Goal: Task Accomplishment & Management: Complete application form

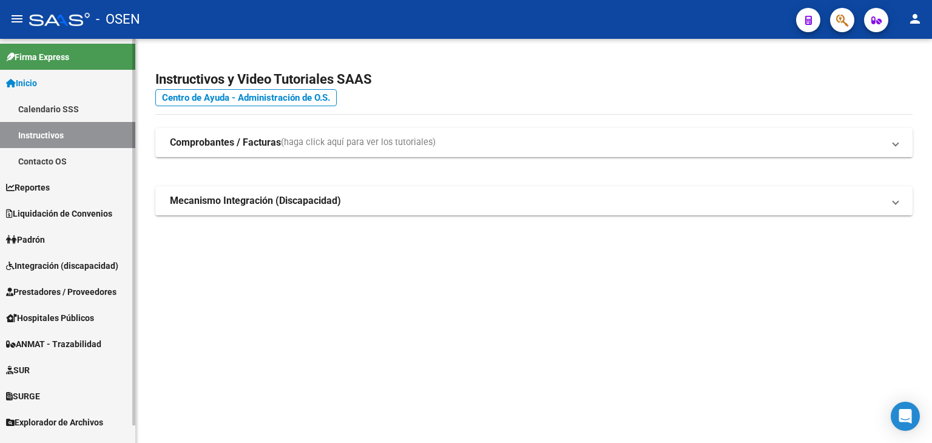
click at [73, 259] on span "Integración (discapacidad)" at bounding box center [62, 265] width 112 height 13
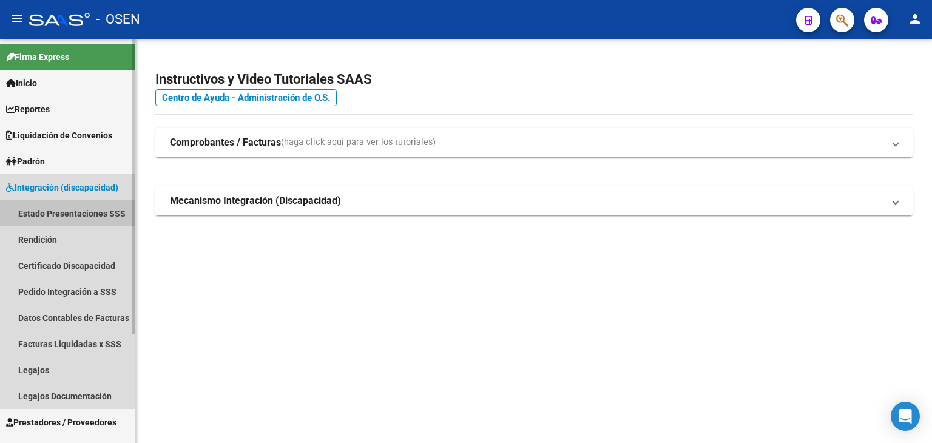
click at [76, 214] on link "Estado Presentaciones SSS" at bounding box center [67, 213] width 135 height 26
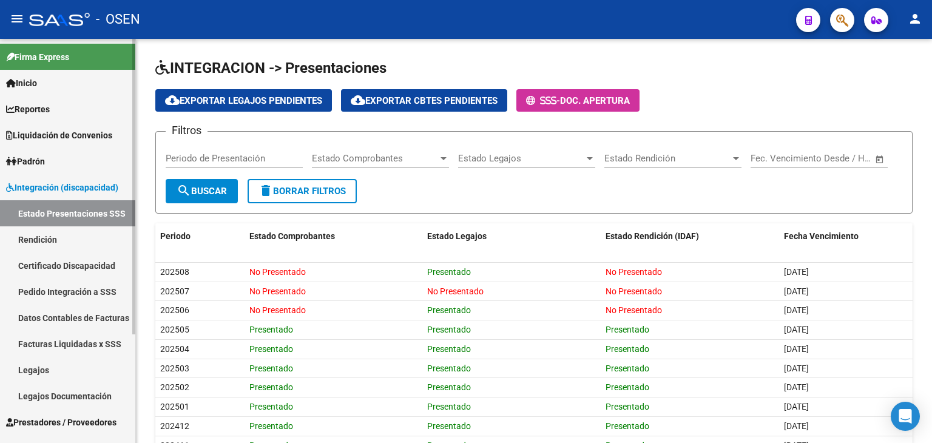
click at [86, 237] on link "Rendición" at bounding box center [67, 239] width 135 height 26
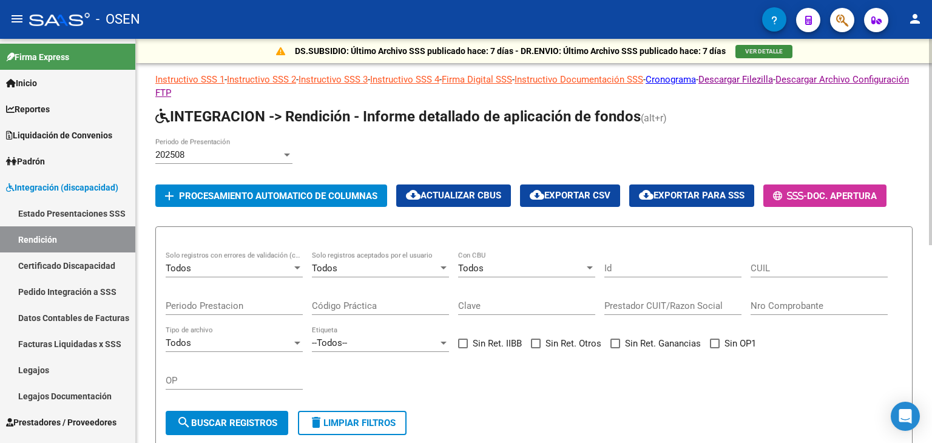
click at [745, 49] on span "VER DETALLE" at bounding box center [764, 51] width 38 height 7
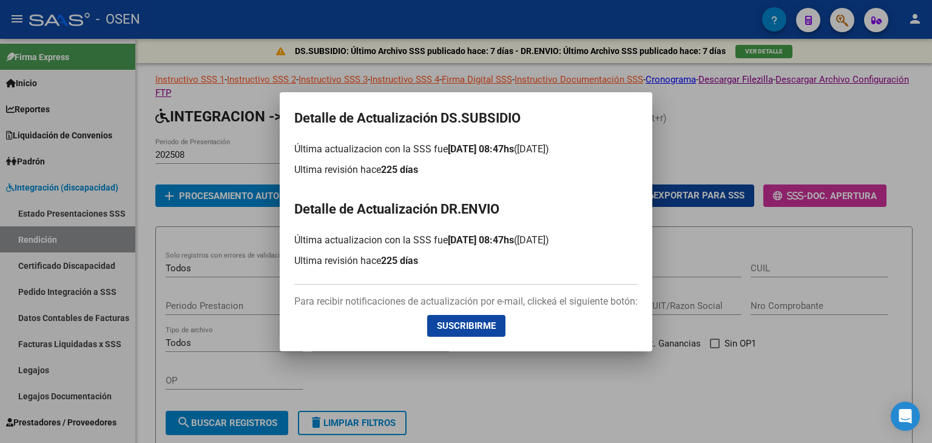
click at [752, 133] on div at bounding box center [466, 221] width 932 height 443
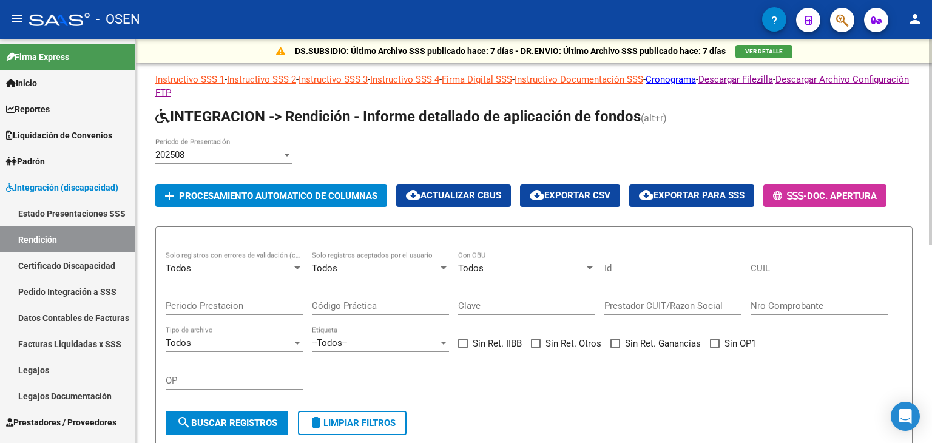
click at [314, 193] on span "Procesamiento automatico de columnas" at bounding box center [278, 195] width 198 height 11
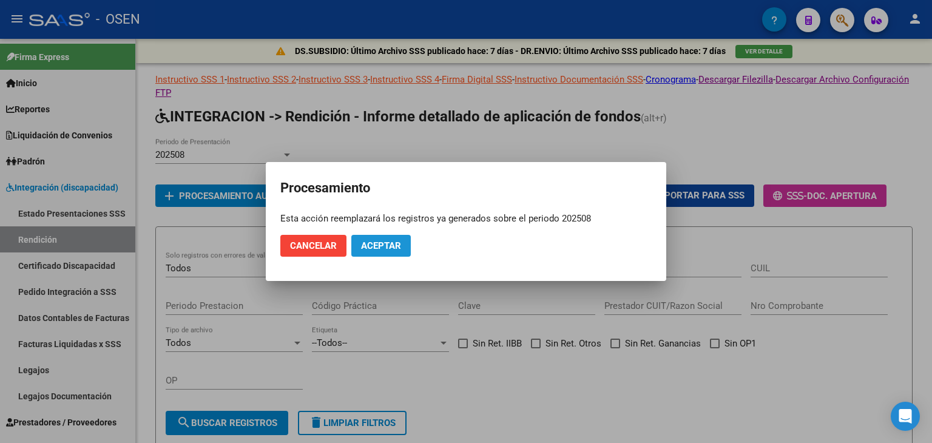
click at [393, 244] on span "Aceptar" at bounding box center [381, 245] width 40 height 11
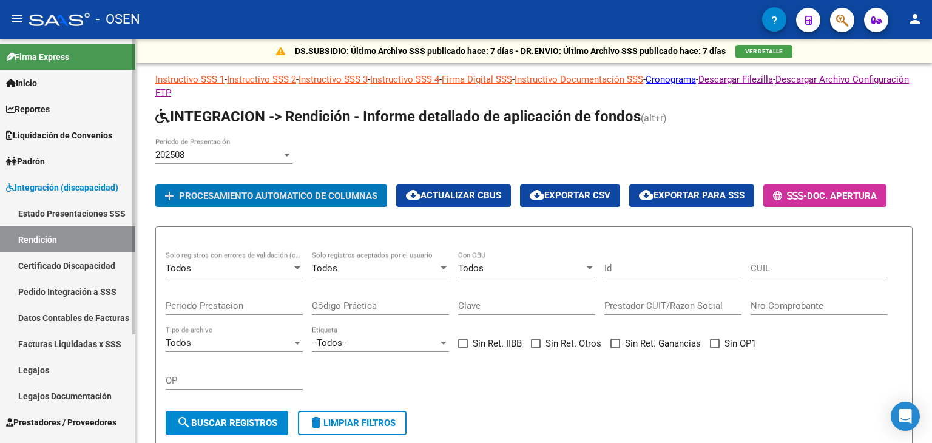
click at [74, 294] on link "Pedido Integración a SSS" at bounding box center [67, 291] width 135 height 26
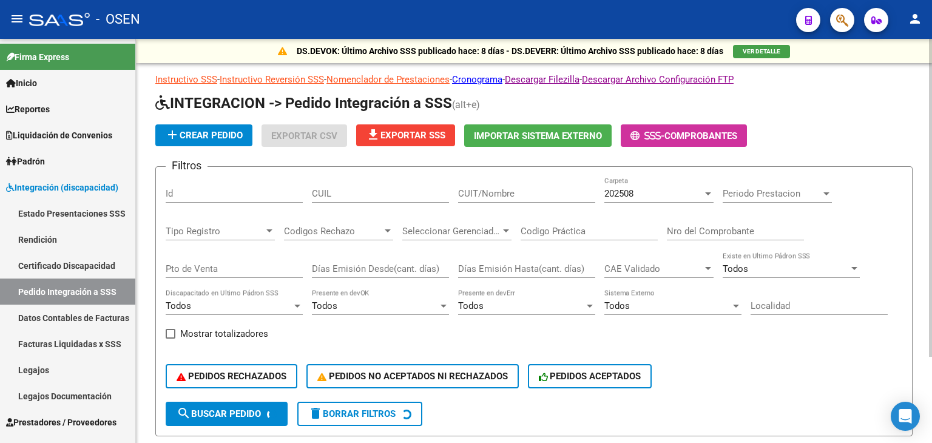
click at [666, 201] on div "202508 Carpeta" at bounding box center [658, 189] width 109 height 26
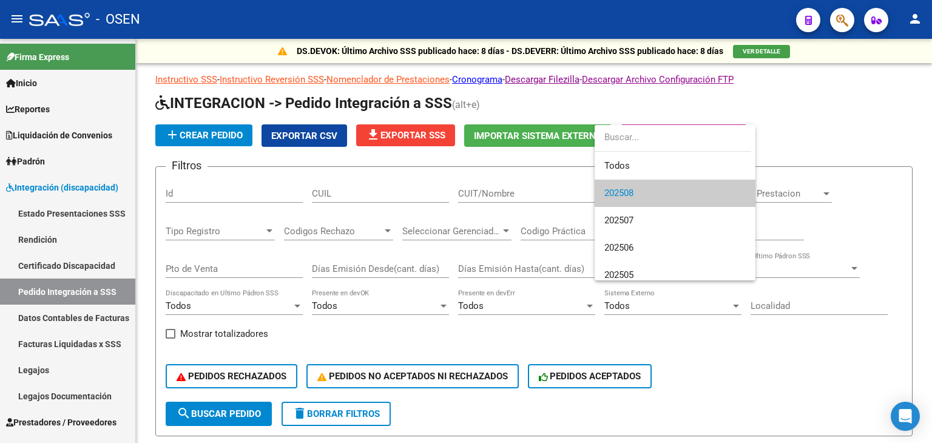
click at [854, 154] on div at bounding box center [466, 221] width 932 height 443
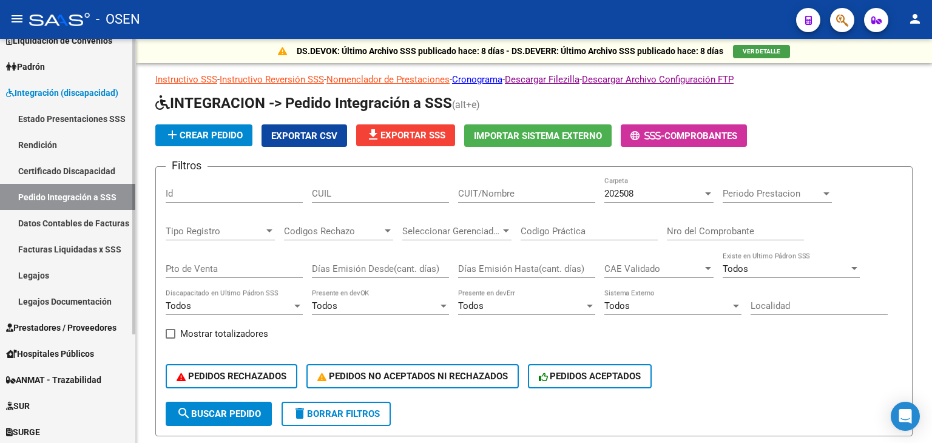
scroll to position [121, 0]
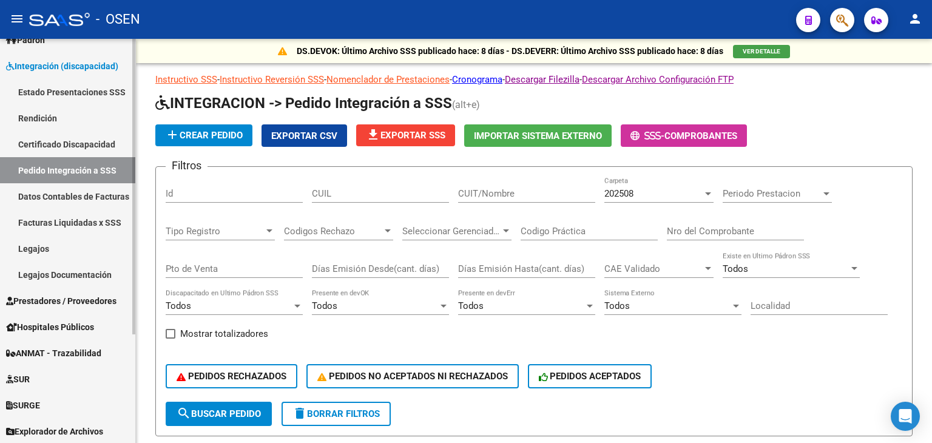
click at [96, 298] on span "Prestadores / Proveedores" at bounding box center [61, 300] width 110 height 13
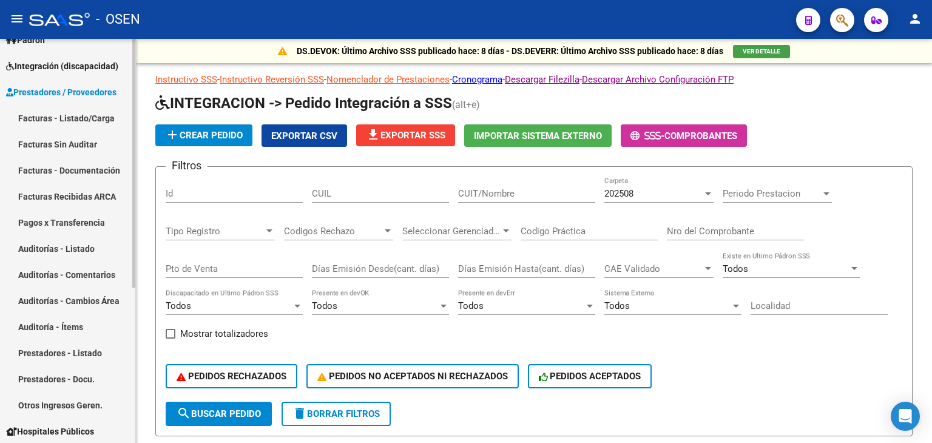
click at [98, 123] on link "Facturas - Listado/Carga" at bounding box center [67, 118] width 135 height 26
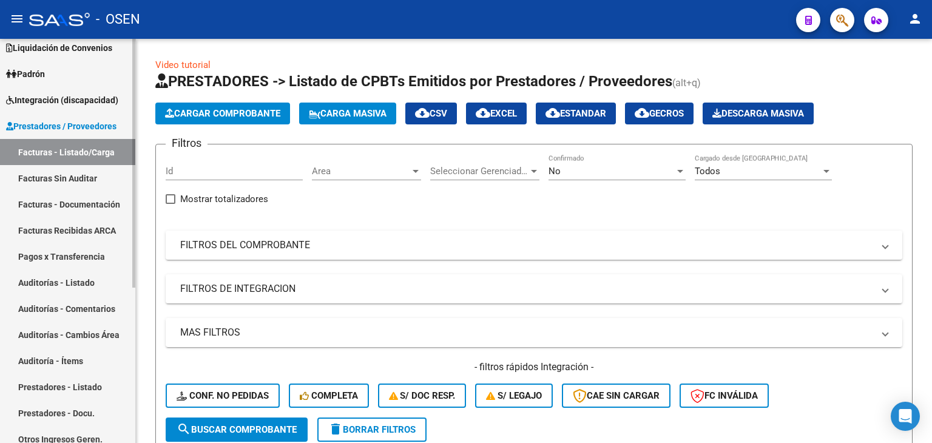
scroll to position [61, 0]
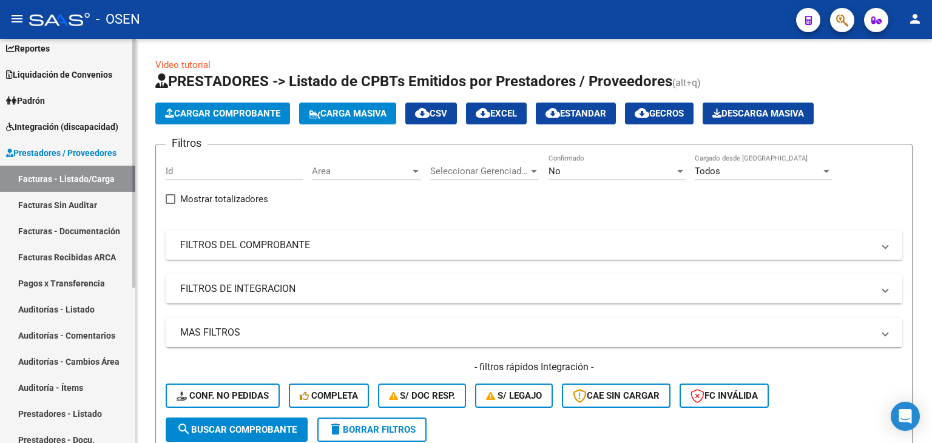
click at [93, 127] on span "Integración (discapacidad)" at bounding box center [62, 126] width 112 height 13
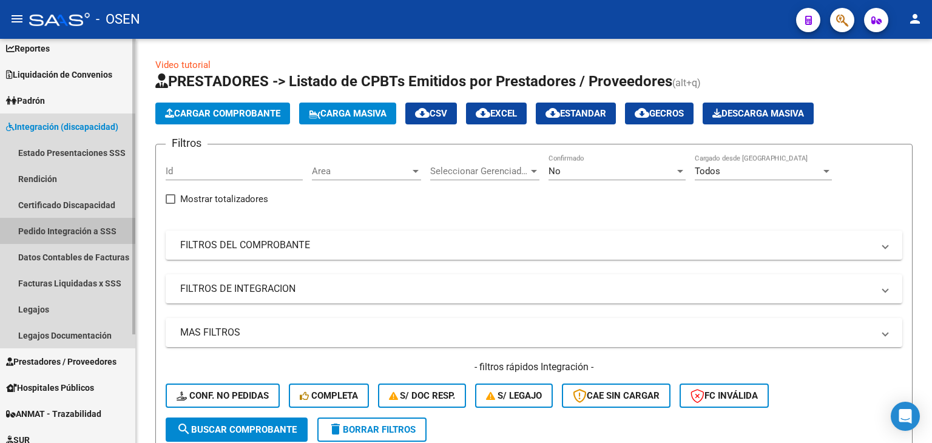
click at [65, 220] on link "Pedido Integración a SSS" at bounding box center [67, 231] width 135 height 26
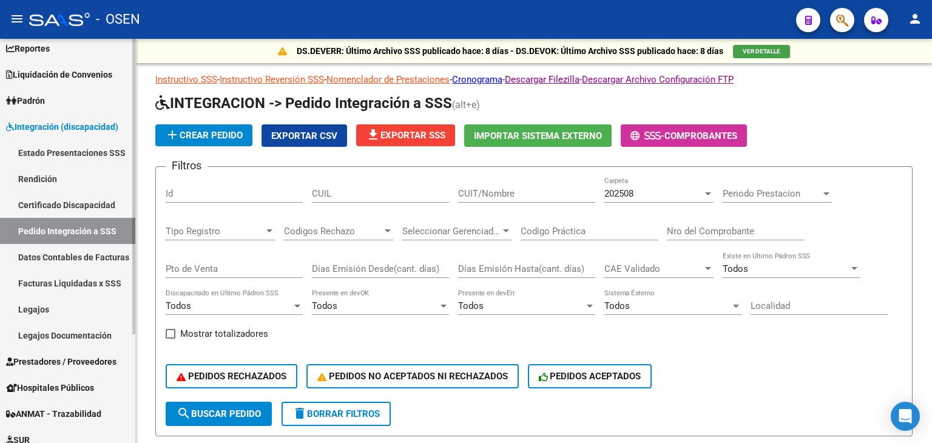
click at [93, 361] on span "Prestadores / Proveedores" at bounding box center [61, 361] width 110 height 13
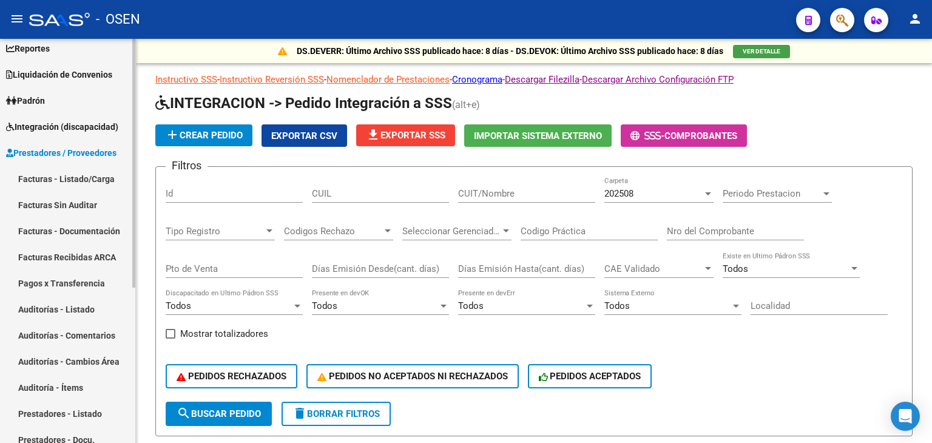
click at [78, 173] on link "Facturas - Listado/Carga" at bounding box center [67, 179] width 135 height 26
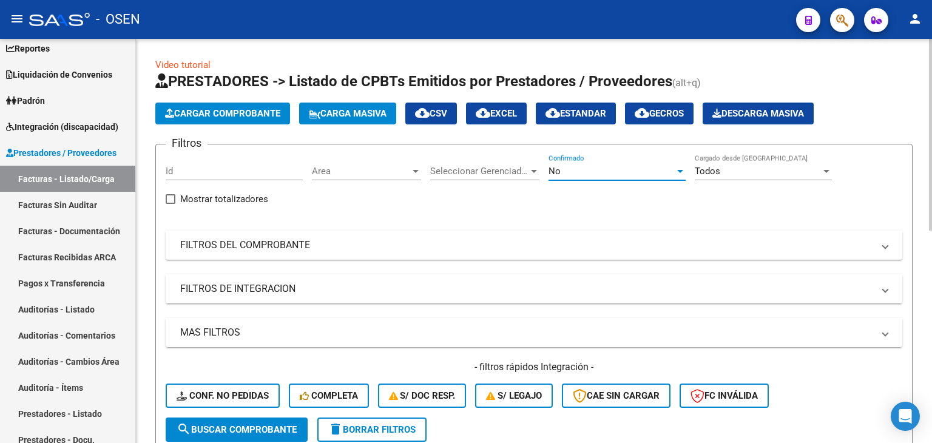
click at [628, 173] on div "No" at bounding box center [611, 171] width 126 height 11
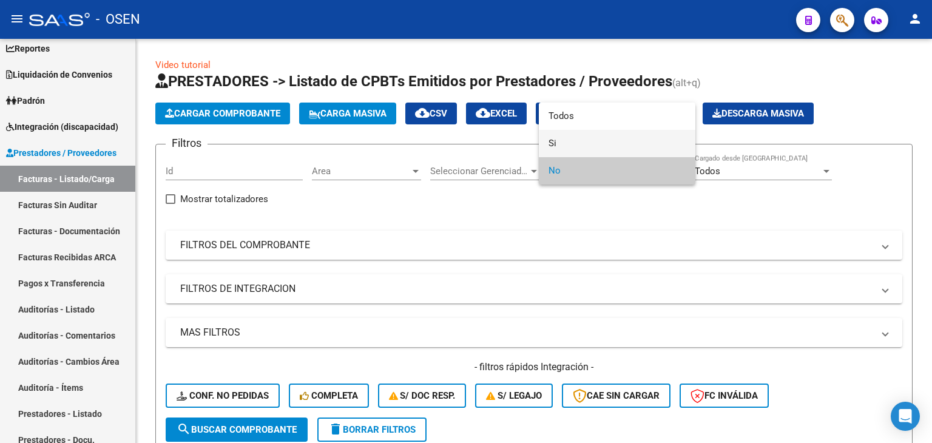
click at [627, 144] on span "Si" at bounding box center [616, 143] width 137 height 27
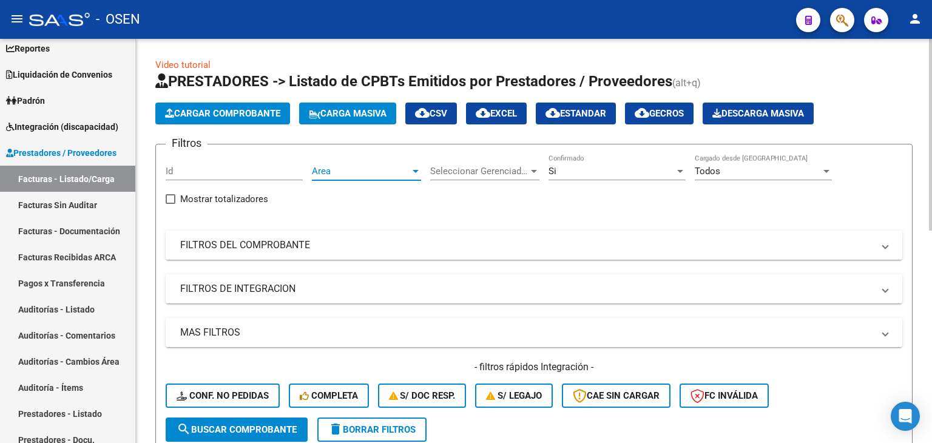
click at [363, 168] on span "Area" at bounding box center [361, 171] width 98 height 11
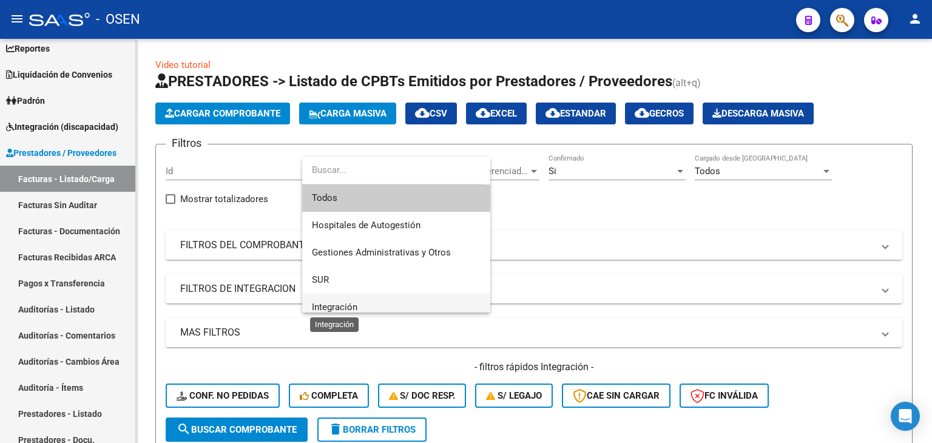
click at [352, 305] on span "Integración" at bounding box center [334, 306] width 45 height 11
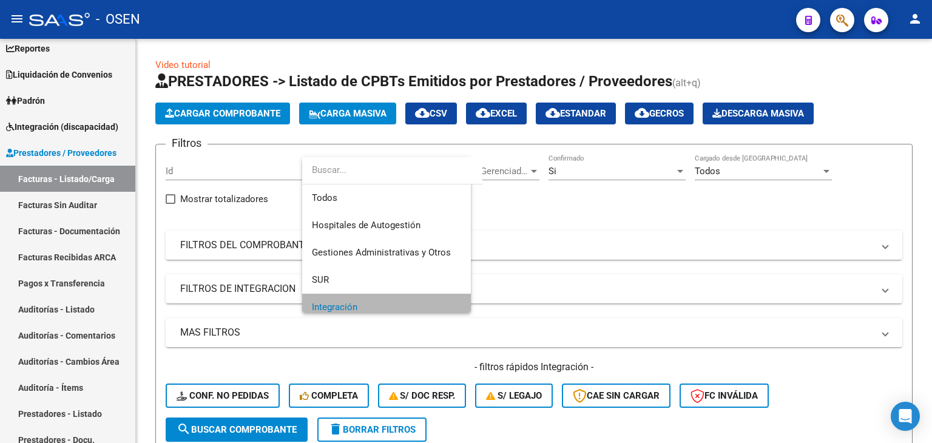
scroll to position [7, 0]
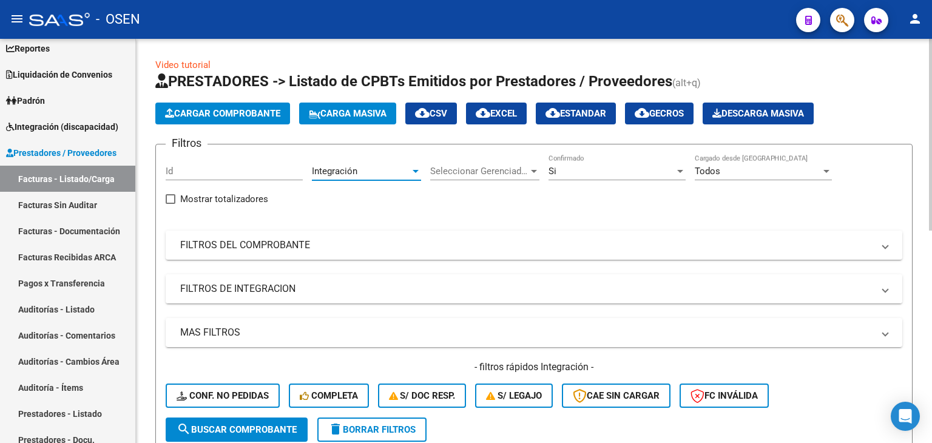
click at [249, 287] on mat-panel-title "FILTROS DE INTEGRACION" at bounding box center [526, 288] width 693 height 13
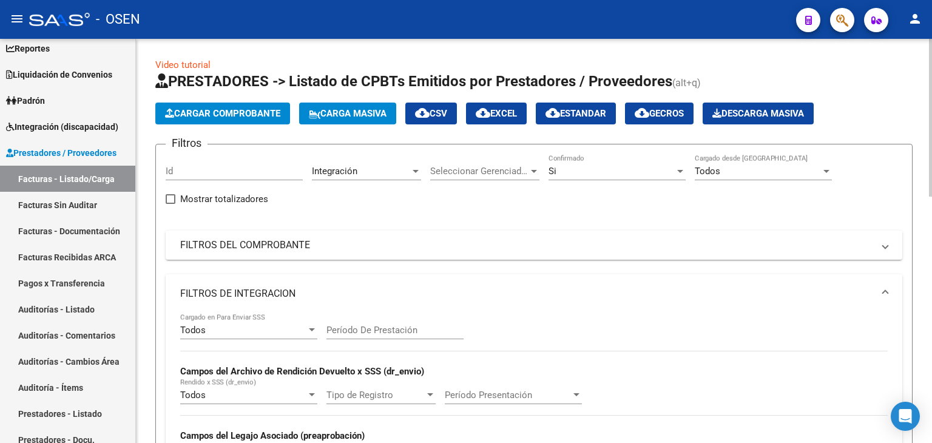
click at [243, 337] on div "Todos Cargado en Para Enviar SSS" at bounding box center [248, 326] width 137 height 26
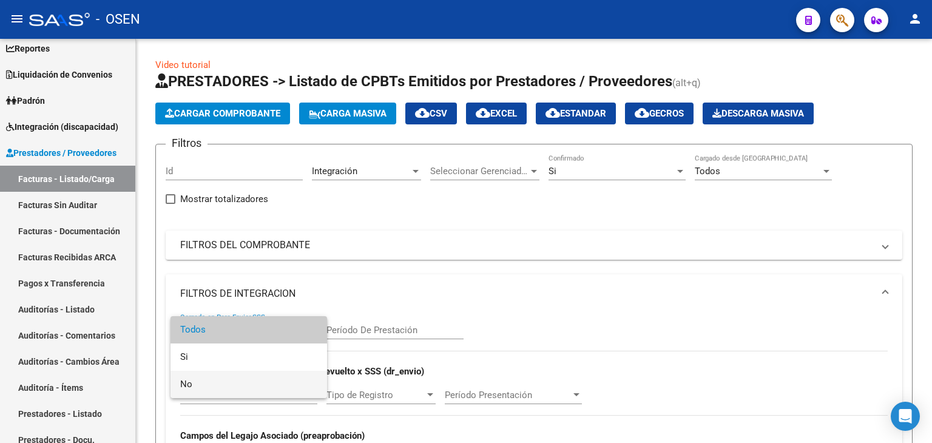
click at [239, 375] on span "No" at bounding box center [248, 384] width 137 height 27
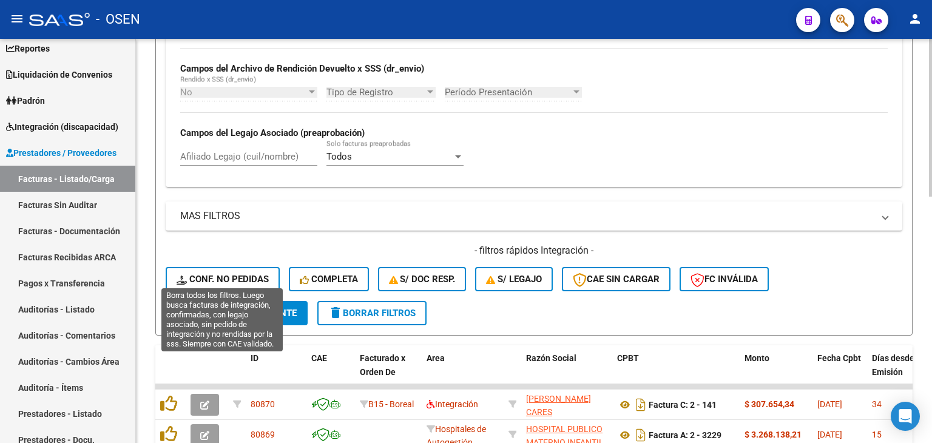
scroll to position [303, 0]
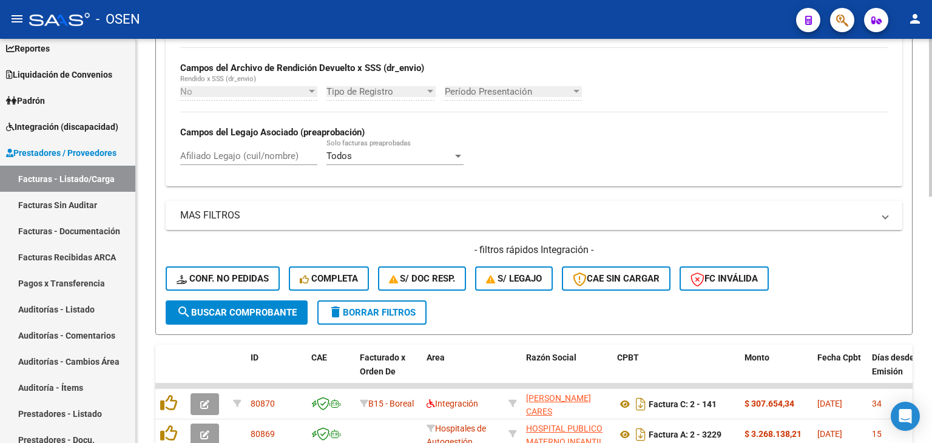
click at [274, 310] on span "search Buscar Comprobante" at bounding box center [236, 312] width 120 height 11
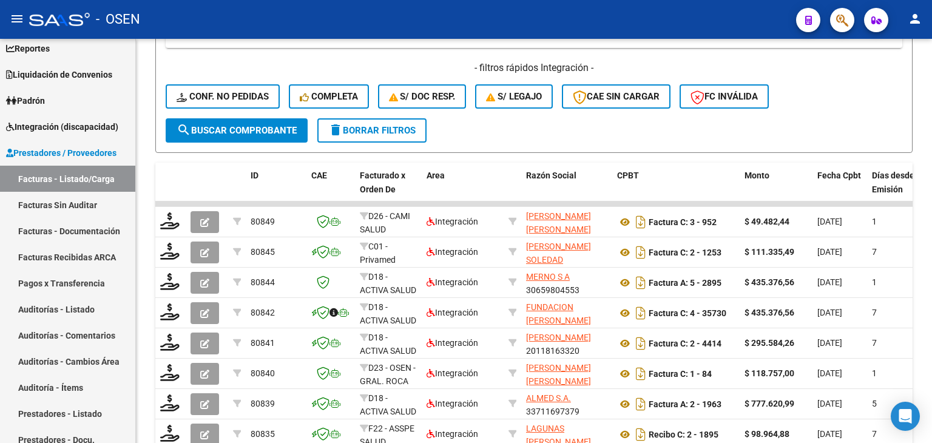
scroll to position [606, 0]
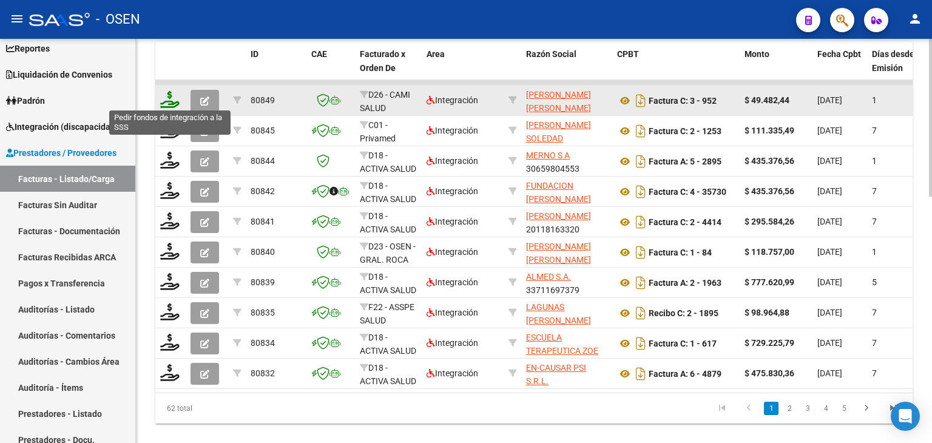
click at [172, 99] on icon at bounding box center [169, 99] width 19 height 17
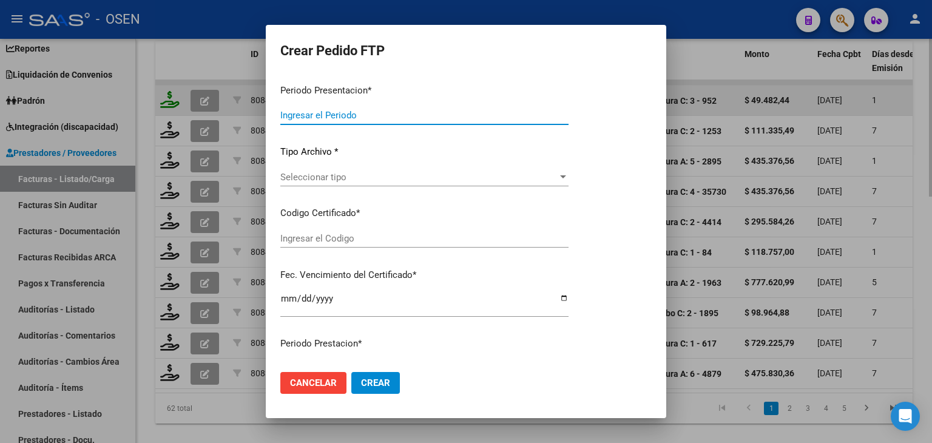
type input "202509"
type input "$ 49.482,44"
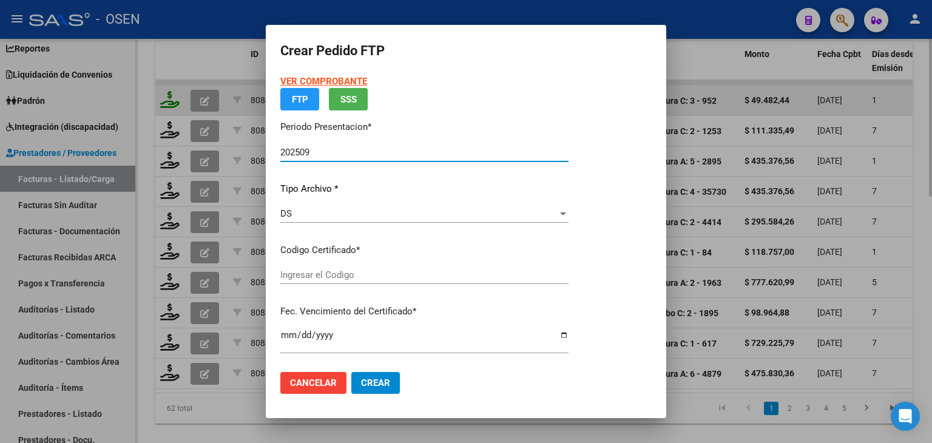
type input "ARG01000363165702025031220330312COR13898"
type input "[DATE]"
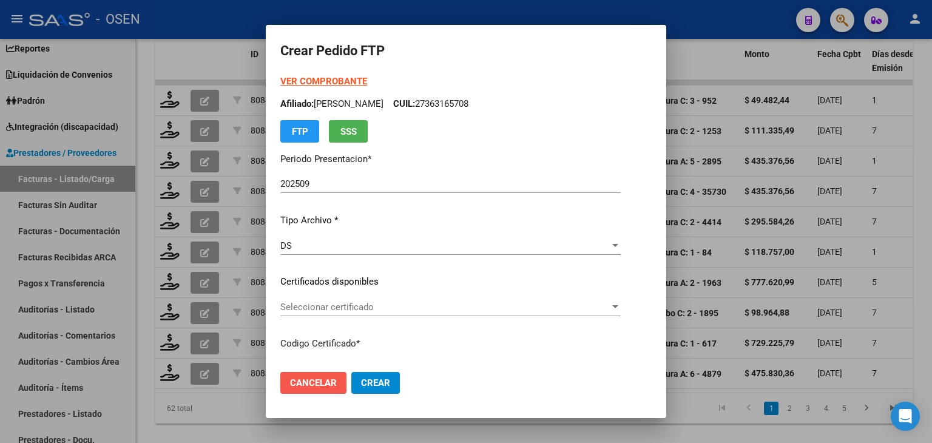
click at [290, 385] on span "Cancelar" at bounding box center [313, 382] width 47 height 11
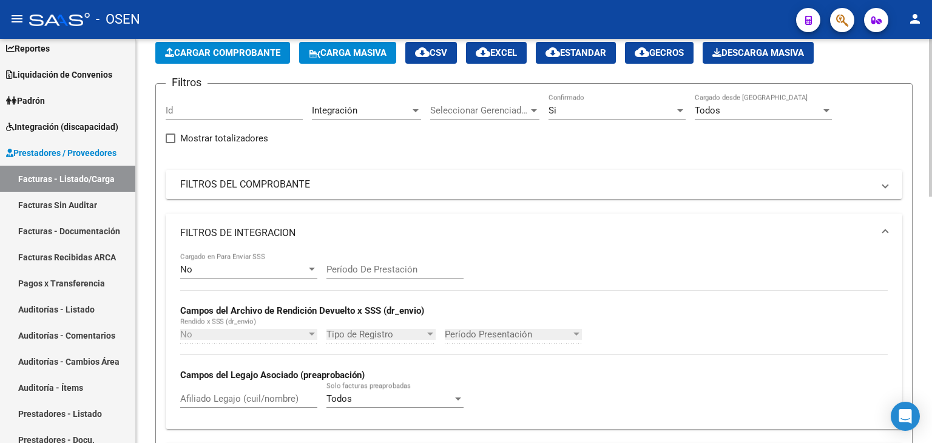
scroll to position [0, 0]
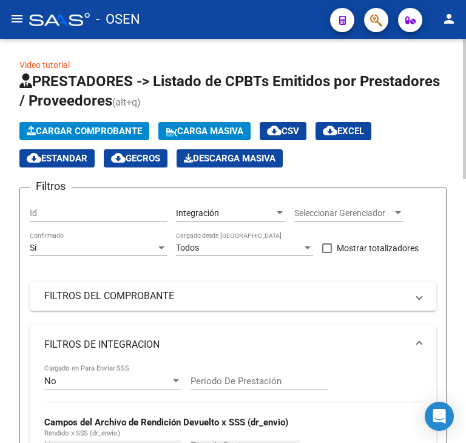
click at [75, 127] on span "Cargar Comprobante" at bounding box center [84, 131] width 115 height 11
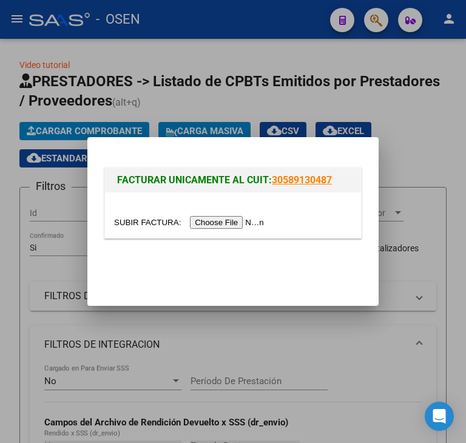
click at [229, 223] on input "file" at bounding box center [190, 222] width 153 height 13
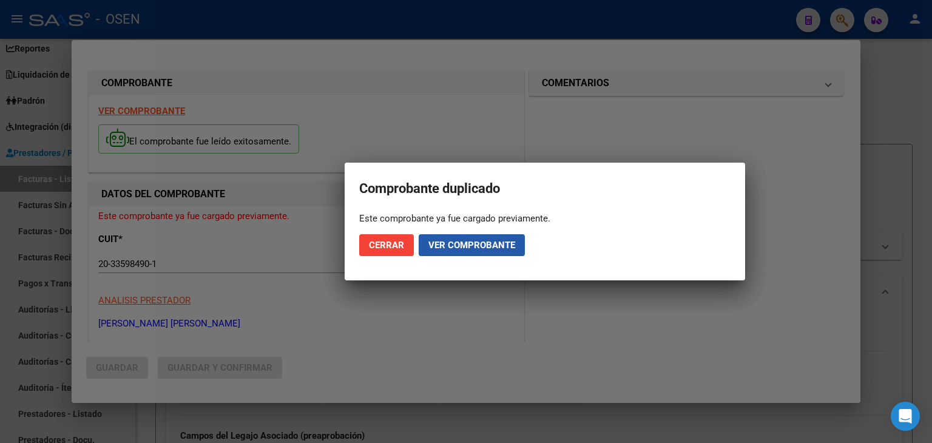
click at [480, 244] on span "Ver comprobante" at bounding box center [471, 245] width 87 height 11
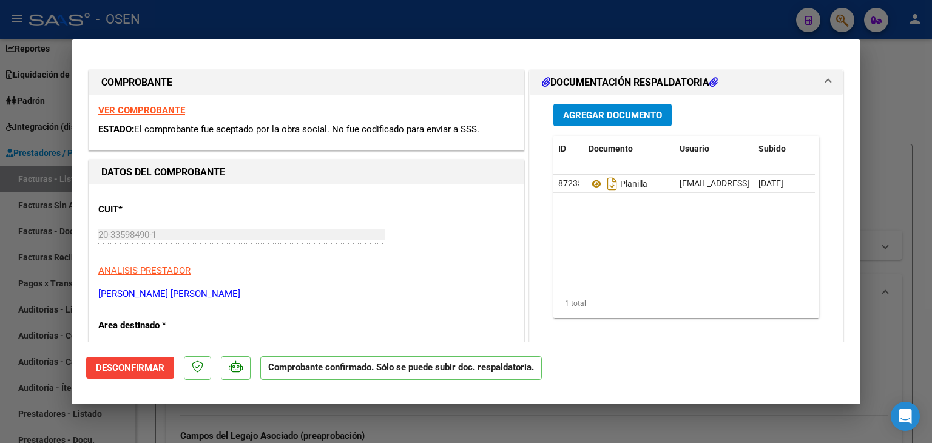
click at [931, 214] on div at bounding box center [466, 221] width 932 height 443
type input "$ 0,00"
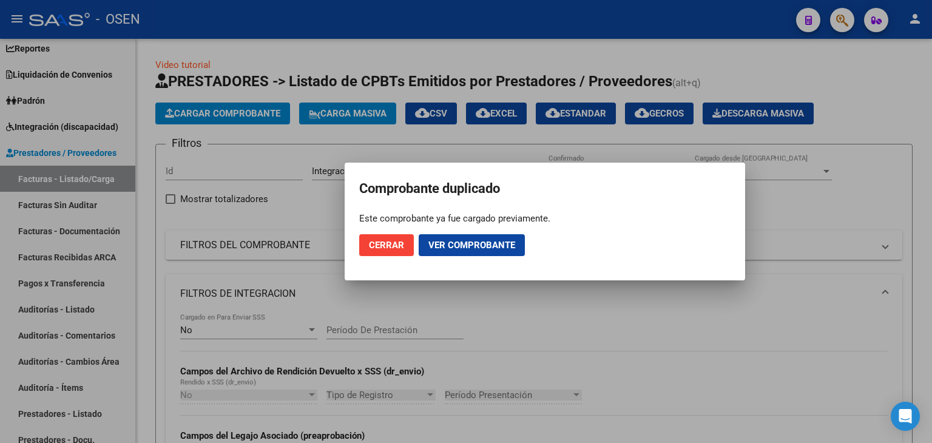
click at [477, 249] on span "Ver comprobante" at bounding box center [471, 245] width 87 height 11
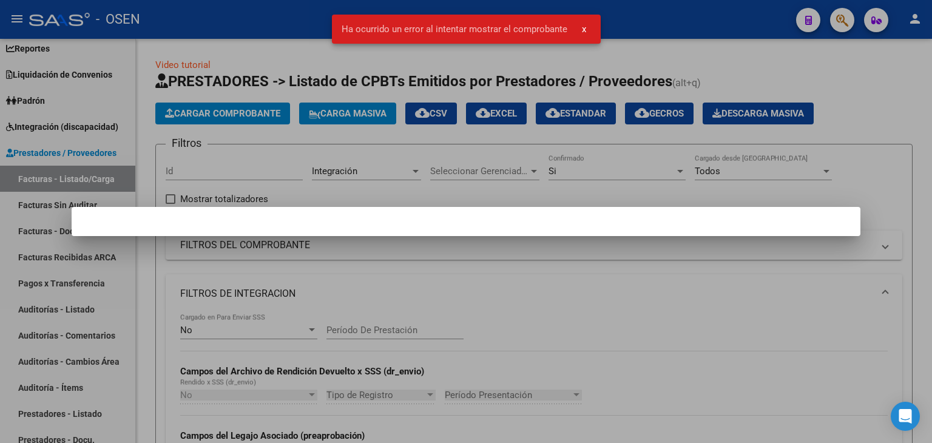
click at [573, 309] on div at bounding box center [466, 221] width 932 height 443
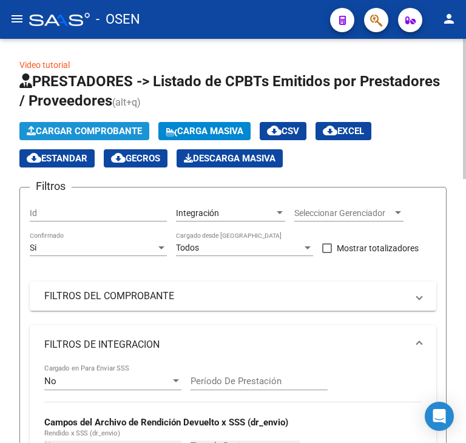
click at [73, 126] on span "Cargar Comprobante" at bounding box center [84, 131] width 115 height 11
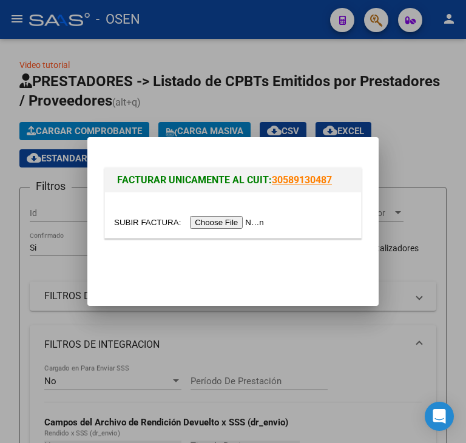
click at [210, 224] on input "file" at bounding box center [190, 222] width 153 height 13
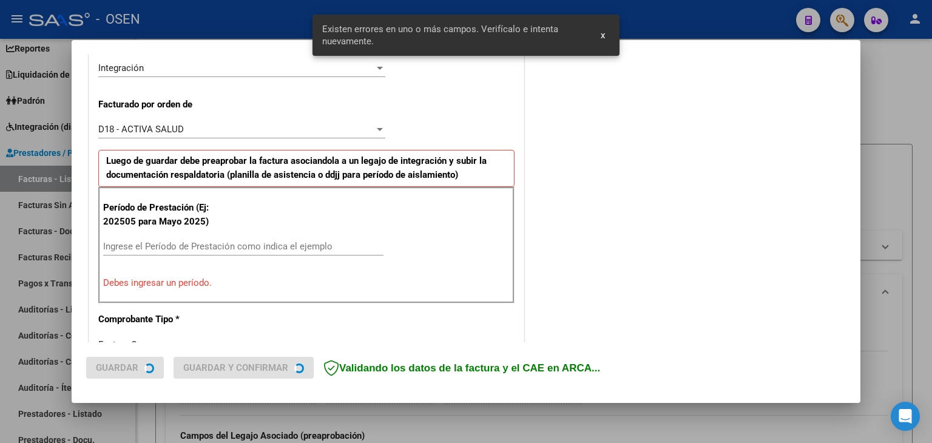
scroll to position [316, 0]
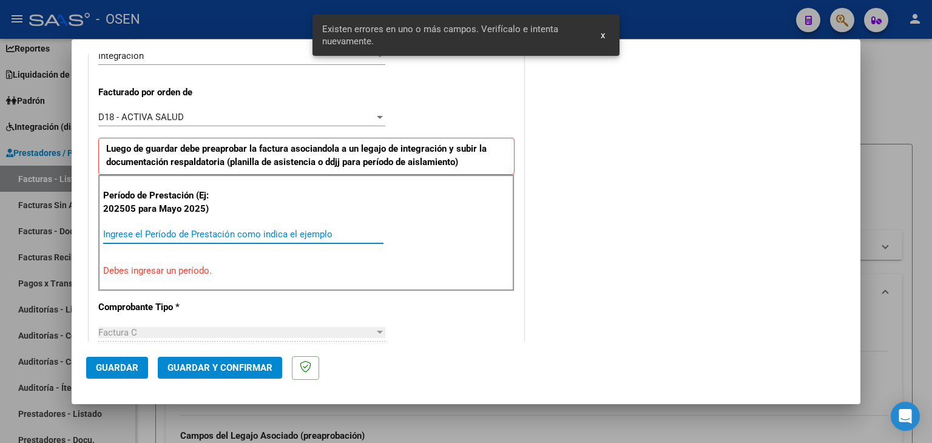
click at [209, 237] on input "Ingrese el Período de Prestación como indica el ejemplo" at bounding box center [243, 234] width 280 height 11
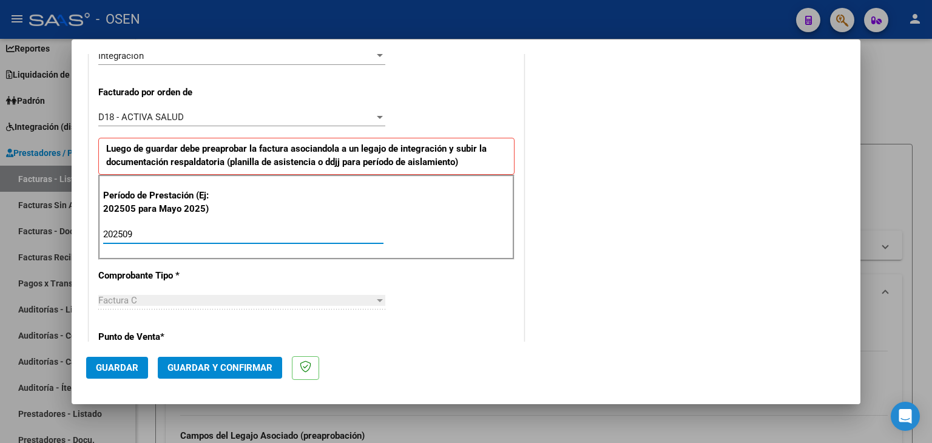
type input "202509"
click at [133, 367] on span "Guardar" at bounding box center [117, 367] width 42 height 11
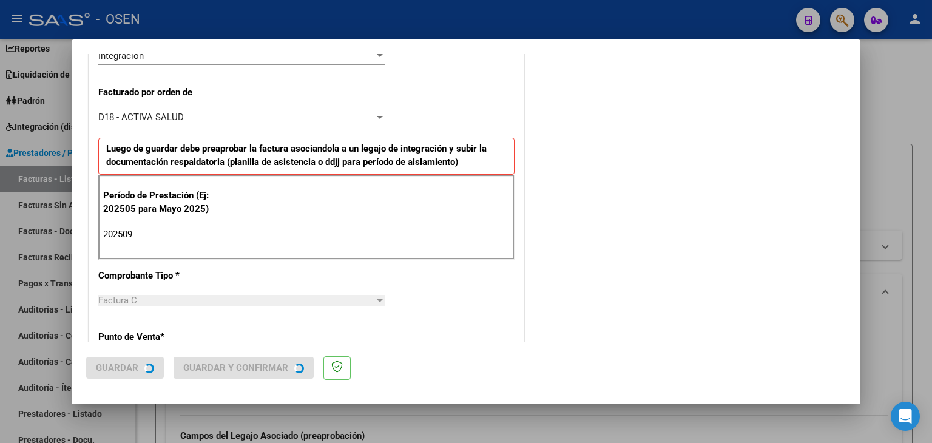
scroll to position [0, 0]
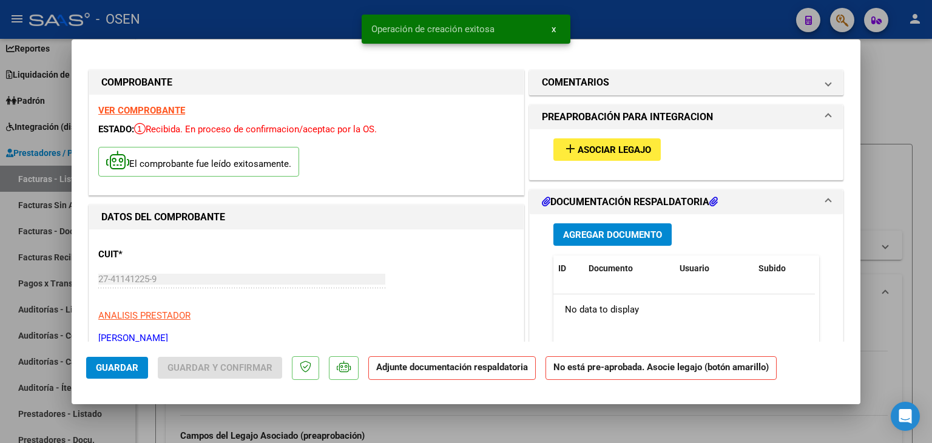
click at [584, 144] on span "Asociar Legajo" at bounding box center [613, 149] width 73 height 11
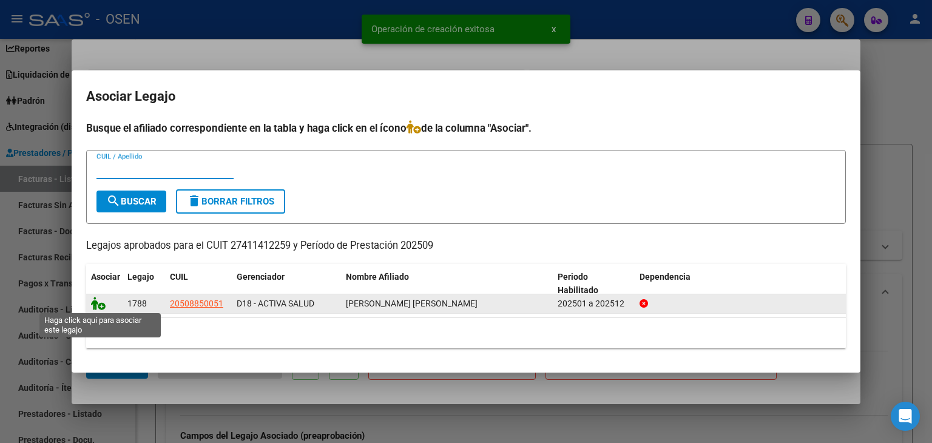
click at [103, 304] on icon at bounding box center [98, 303] width 15 height 13
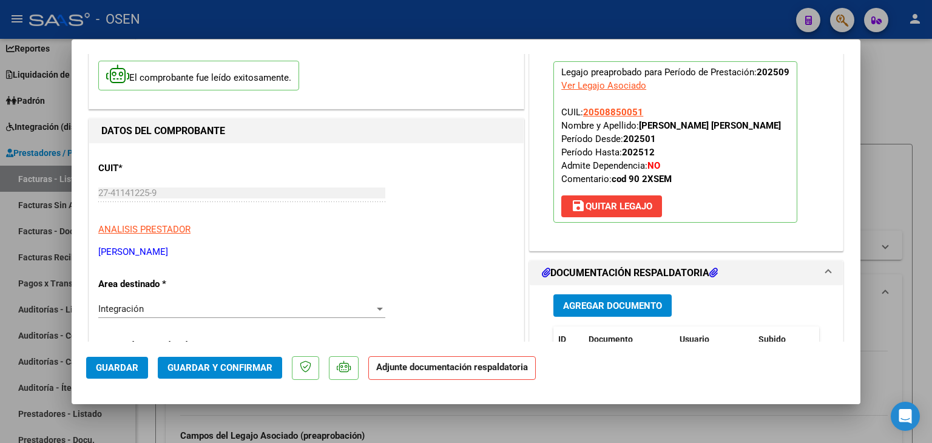
scroll to position [182, 0]
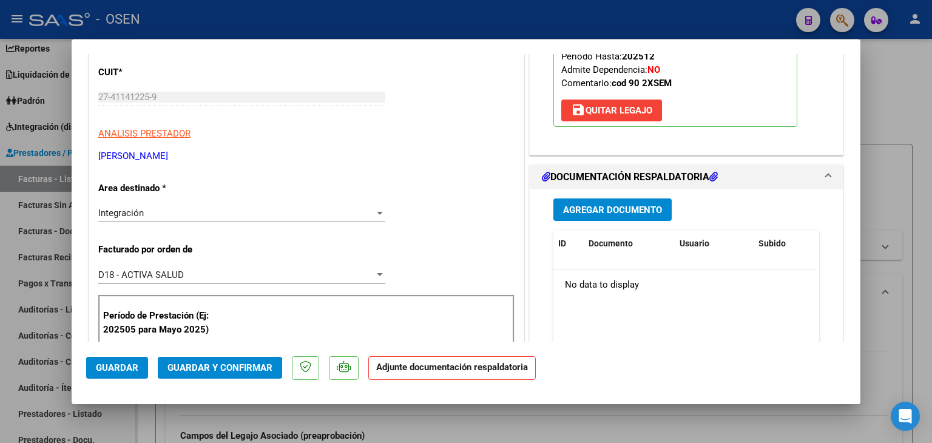
click at [620, 213] on span "Agregar Documento" at bounding box center [612, 209] width 99 height 11
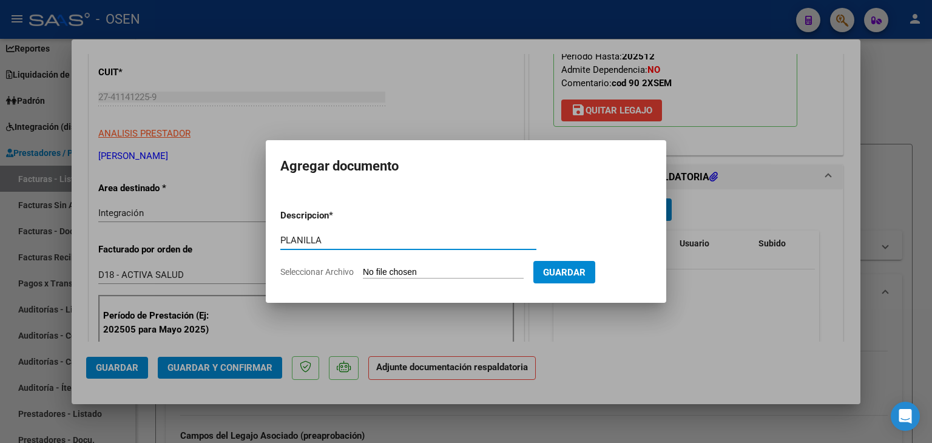
type input "PLANILLA"
click at [363, 267] on input "Seleccionar Archivo" at bounding box center [443, 273] width 161 height 12
type input "C:\fakepath\asistencia [PERSON_NAME] sep.pdf"
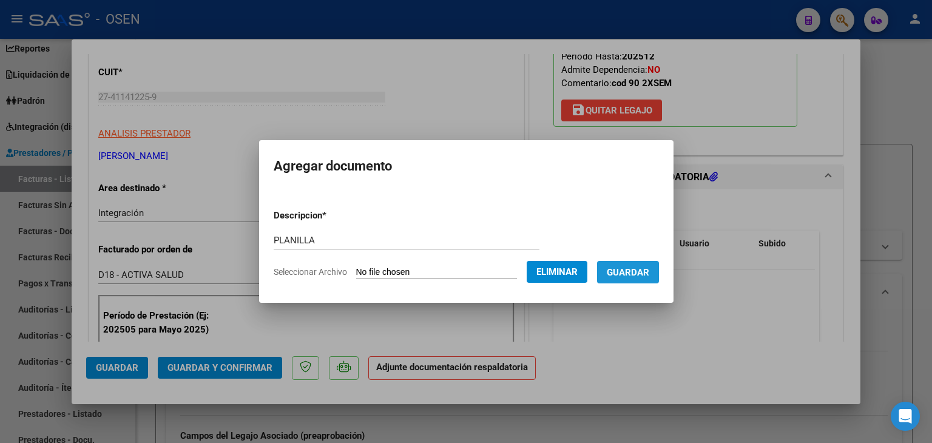
click at [640, 273] on span "Guardar" at bounding box center [627, 272] width 42 height 11
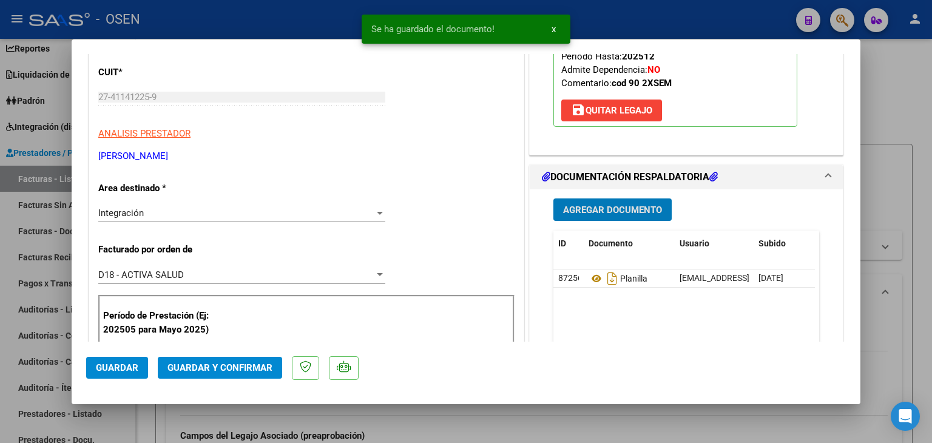
click at [135, 366] on span "Guardar" at bounding box center [117, 367] width 42 height 11
drag, startPoint x: 141, startPoint y: 411, endPoint x: 151, endPoint y: 408, distance: 10.7
click at [141, 412] on div at bounding box center [466, 221] width 932 height 443
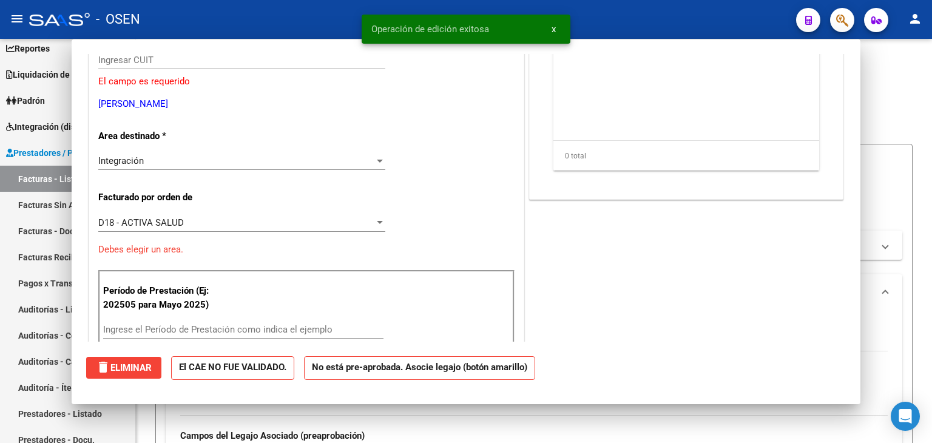
scroll to position [0, 0]
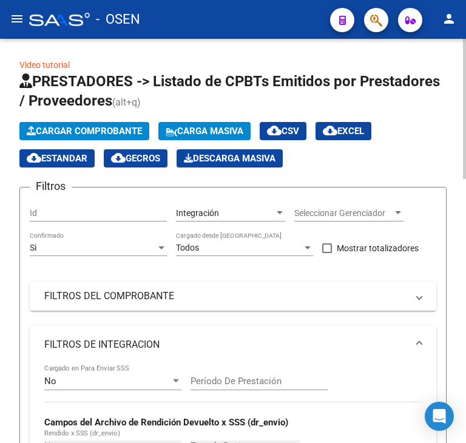
click at [89, 129] on span "Cargar Comprobante" at bounding box center [84, 131] width 115 height 11
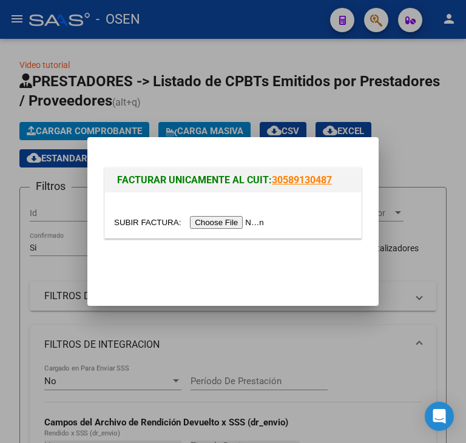
click at [213, 221] on input "file" at bounding box center [190, 222] width 153 height 13
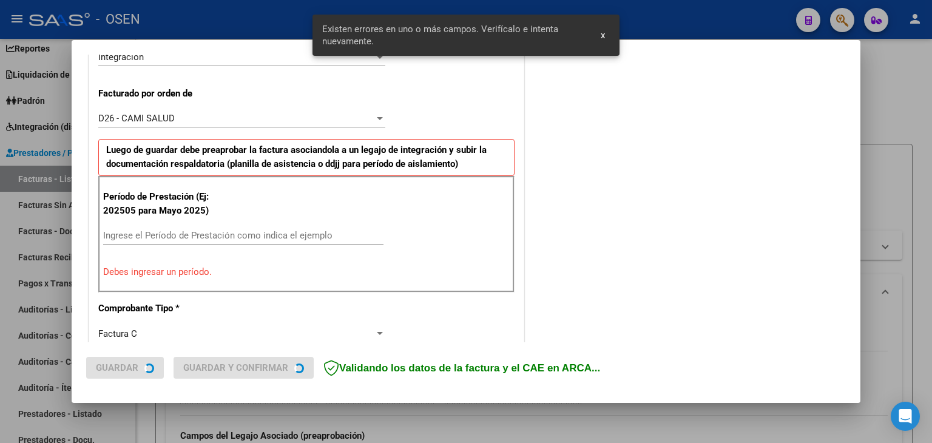
scroll to position [316, 0]
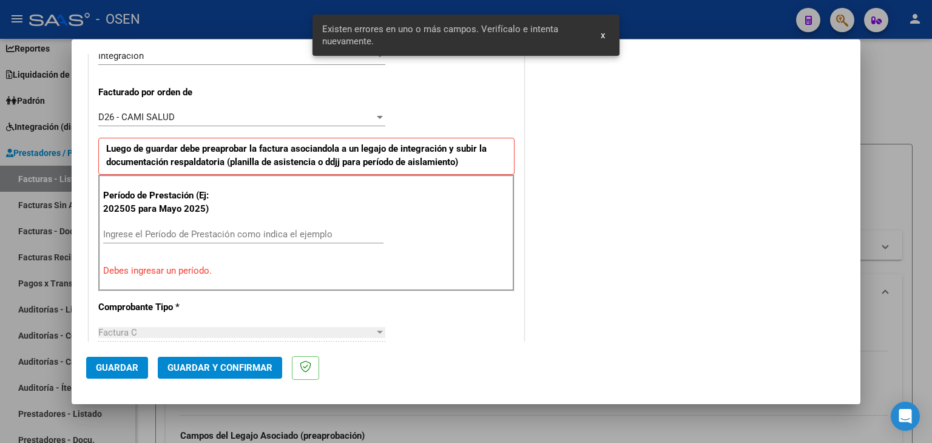
click at [146, 276] on div "Período de Prestación (Ej: 202505 para [DATE]) Ingrese el Período de Prestación…" at bounding box center [306, 233] width 416 height 116
click at [153, 238] on input "Ingrese el Período de Prestación como indica el ejemplo" at bounding box center [243, 234] width 280 height 11
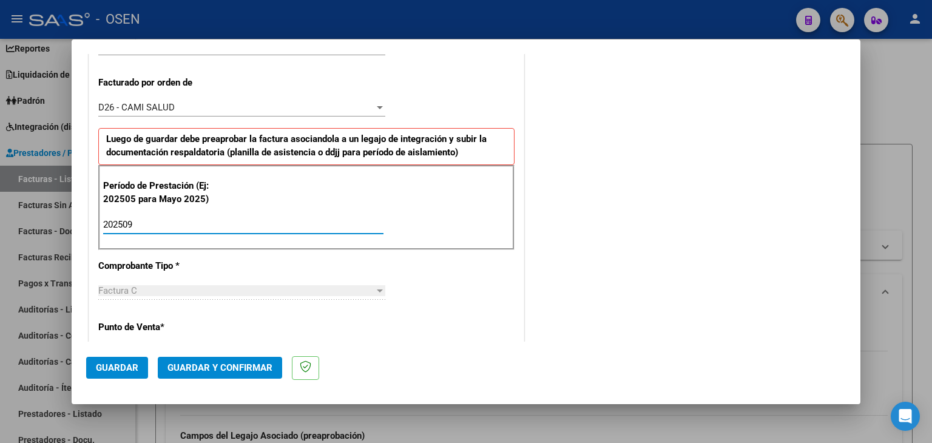
scroll to position [364, 0]
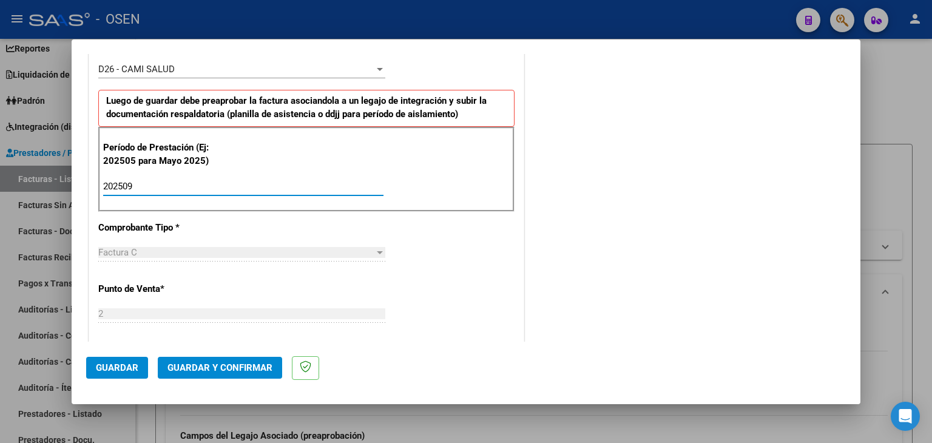
type input "202509"
click at [99, 366] on span "Guardar" at bounding box center [117, 367] width 42 height 11
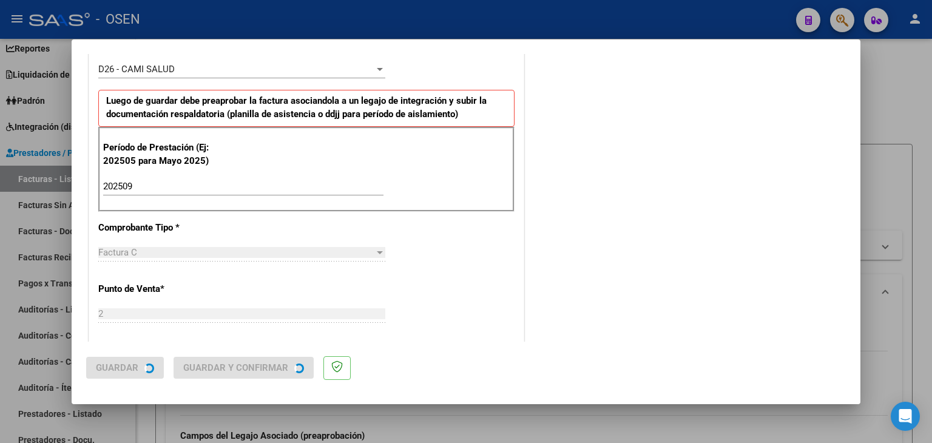
scroll to position [0, 0]
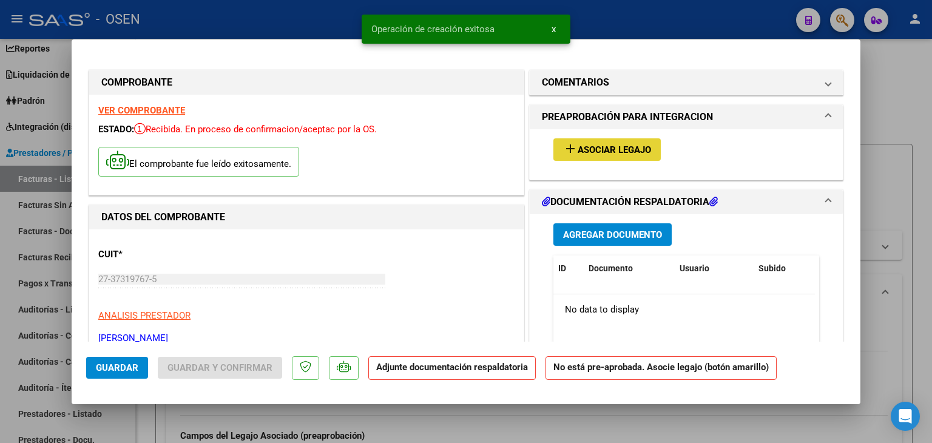
click at [612, 148] on span "Asociar Legajo" at bounding box center [613, 149] width 73 height 11
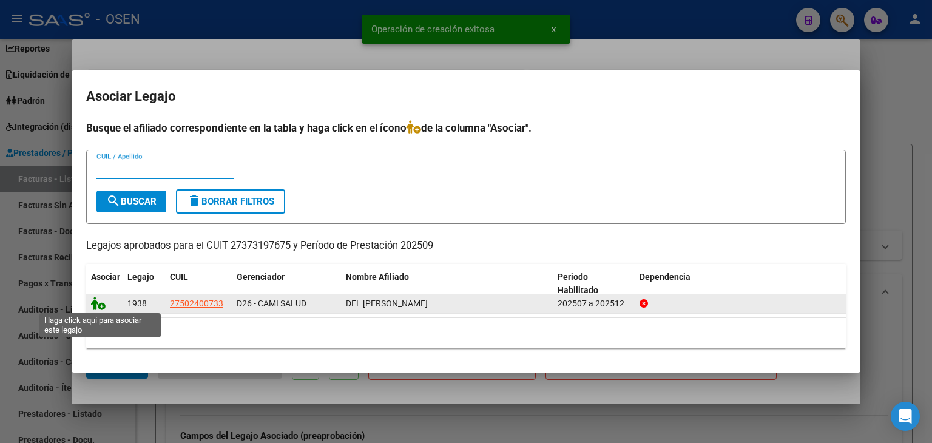
click at [96, 305] on icon at bounding box center [98, 303] width 15 height 13
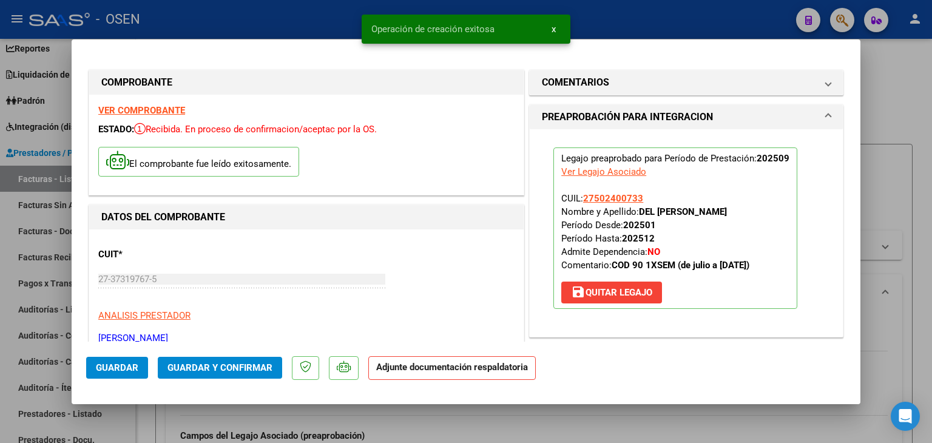
scroll to position [243, 0]
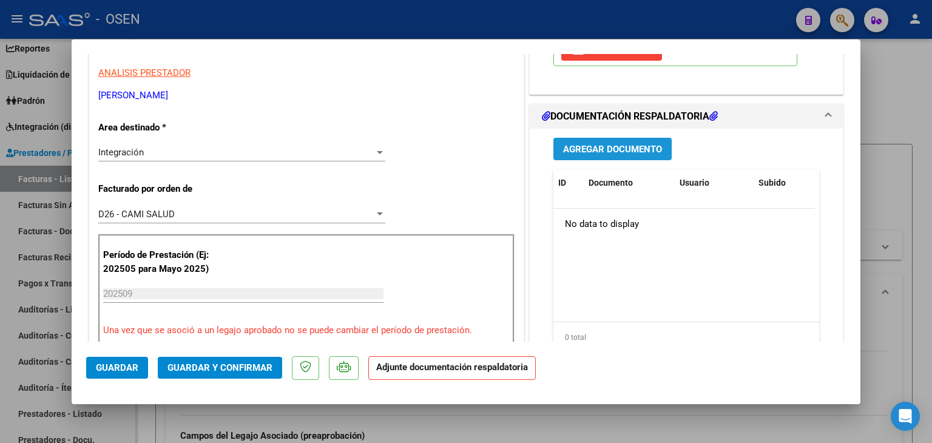
click at [617, 151] on span "Agregar Documento" at bounding box center [612, 149] width 99 height 11
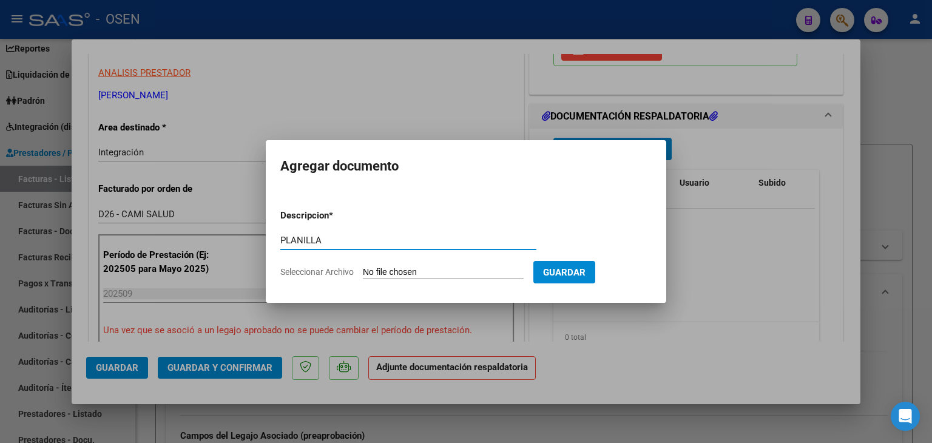
type input "PLANILLA"
click at [363, 267] on input "Seleccionar Archivo" at bounding box center [443, 273] width 161 height 12
type input "C:\fakepath\planilla asist Septiembre TO [PERSON_NAME][GEOGRAPHIC_DATA]pdf"
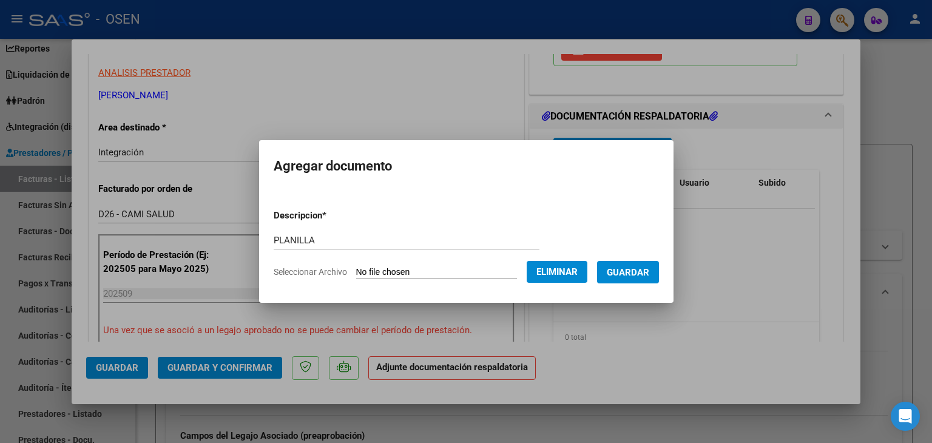
click at [630, 277] on span "Guardar" at bounding box center [627, 272] width 42 height 11
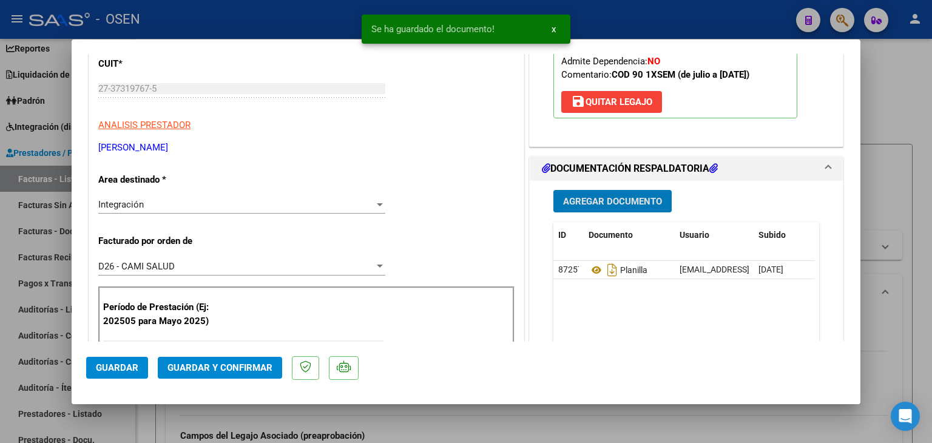
scroll to position [61, 0]
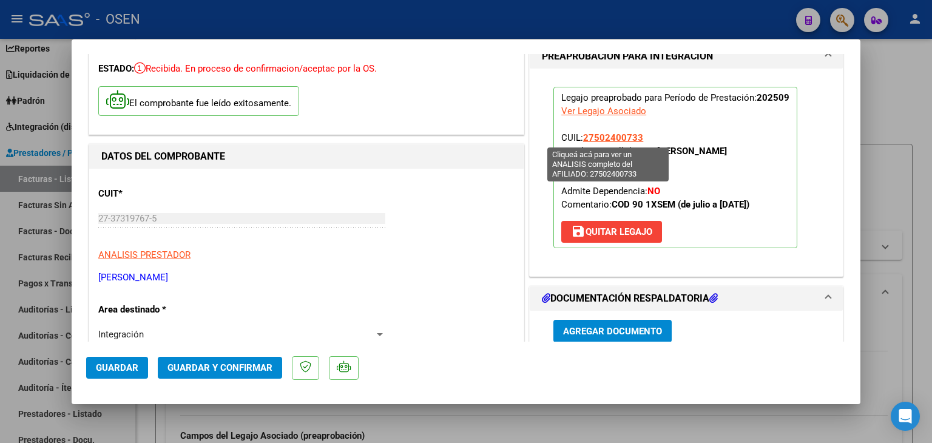
click at [609, 132] on span "27502400733" at bounding box center [613, 137] width 60 height 11
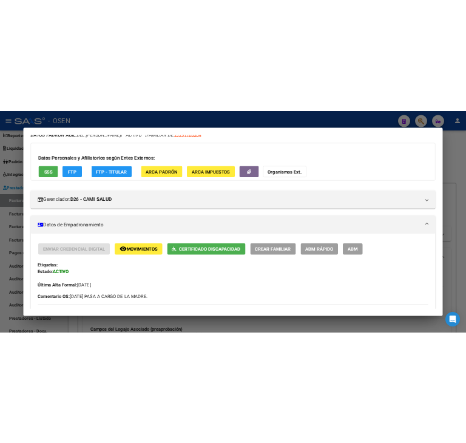
scroll to position [121, 0]
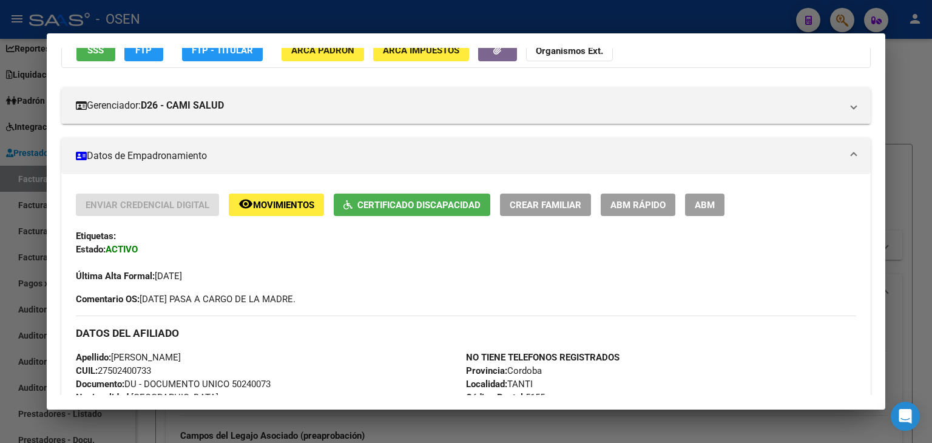
click at [551, 16] on div at bounding box center [466, 221] width 932 height 443
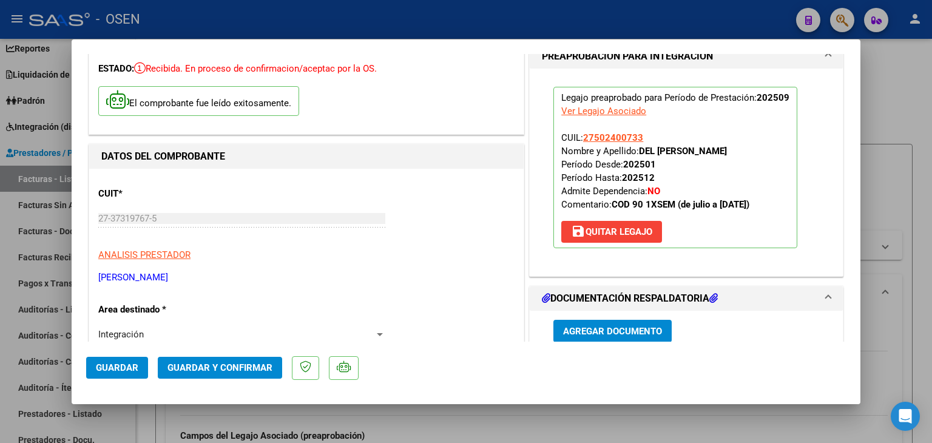
click at [115, 372] on span "Guardar" at bounding box center [117, 367] width 42 height 11
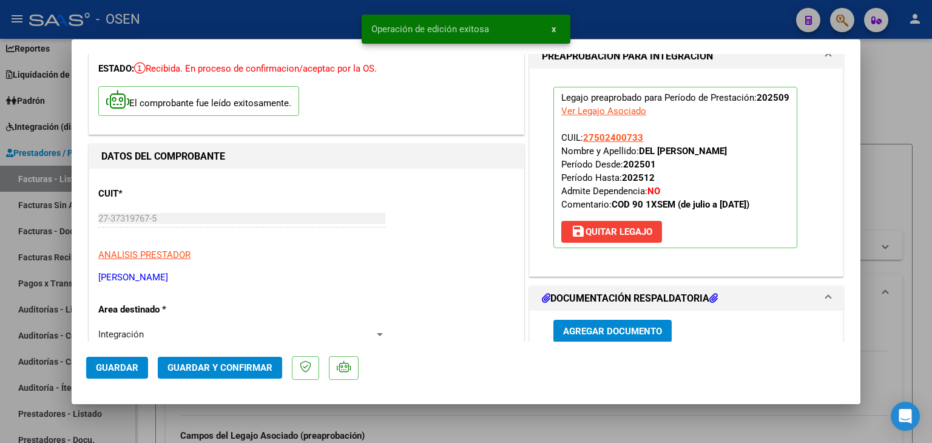
click at [144, 421] on div at bounding box center [466, 221] width 932 height 443
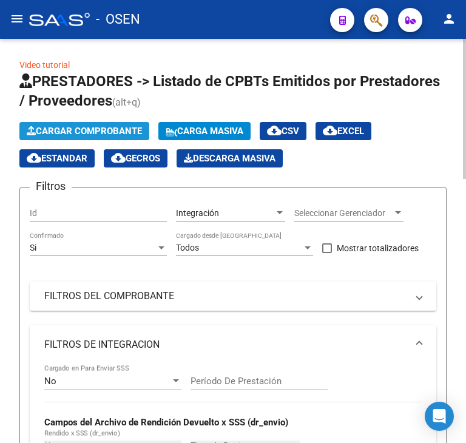
click at [86, 136] on button "Cargar Comprobante" at bounding box center [84, 131] width 130 height 18
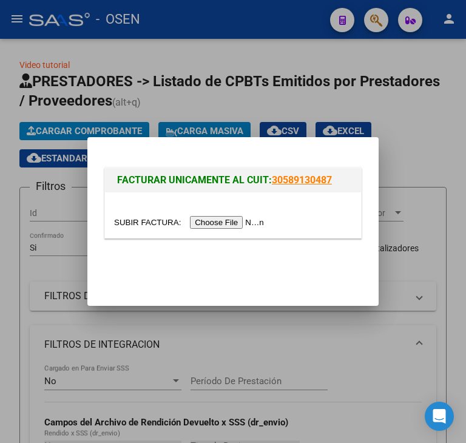
click at [210, 221] on input "file" at bounding box center [190, 222] width 153 height 13
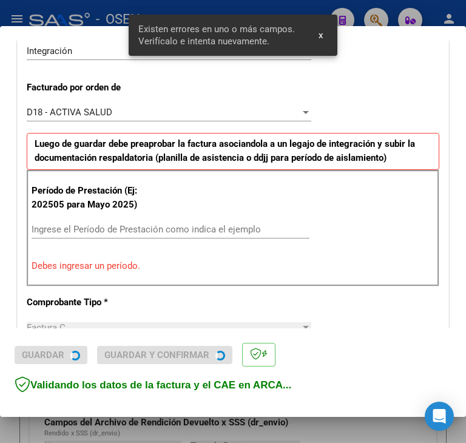
scroll to position [316, 0]
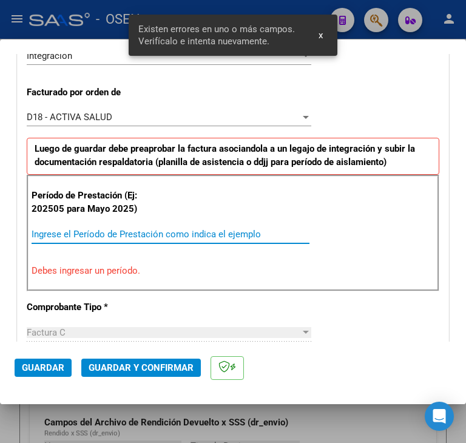
click at [92, 229] on input "Ingrese el Período de Prestación como indica el ejemplo" at bounding box center [171, 234] width 278 height 11
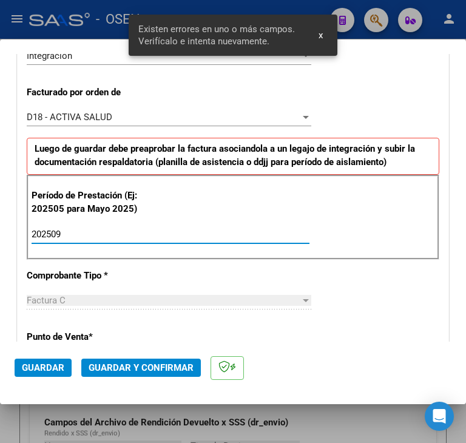
type input "202509"
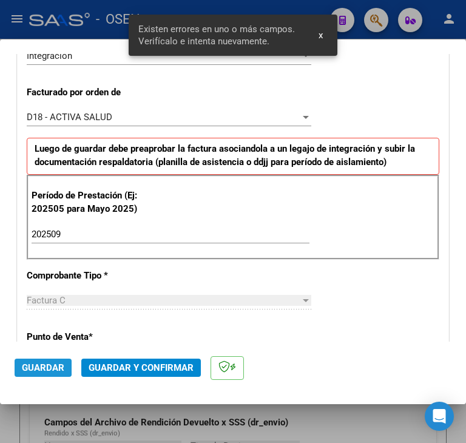
click at [29, 366] on span "Guardar" at bounding box center [43, 367] width 42 height 11
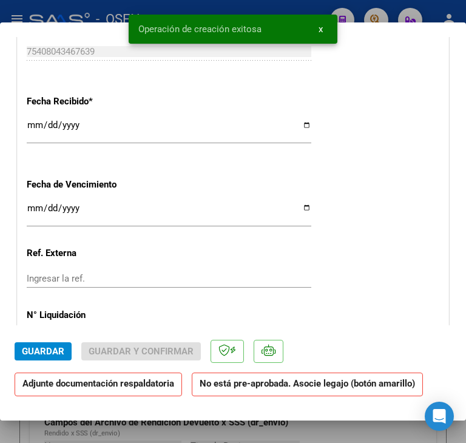
scroll to position [1213, 0]
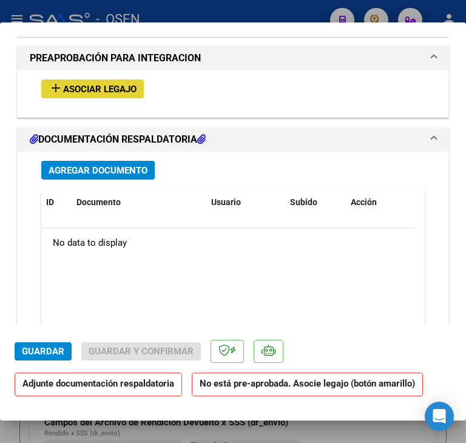
click at [92, 91] on span "Asociar Legajo" at bounding box center [99, 89] width 73 height 11
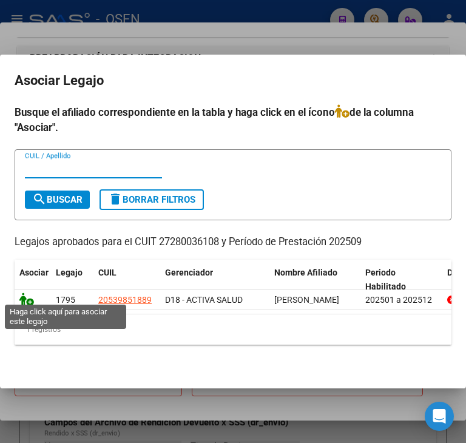
click at [30, 295] on icon at bounding box center [26, 298] width 15 height 13
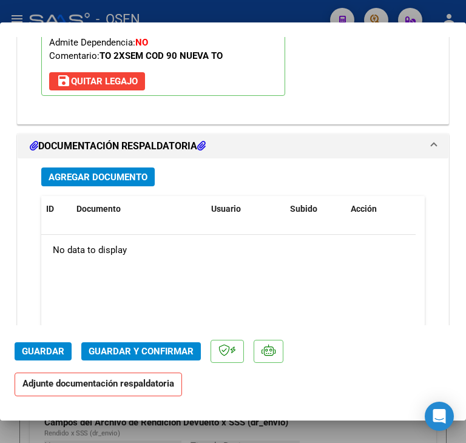
scroll to position [1503, 0]
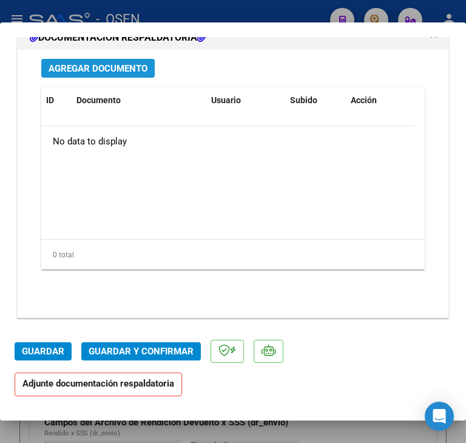
click at [136, 68] on span "Agregar Documento" at bounding box center [98, 68] width 99 height 11
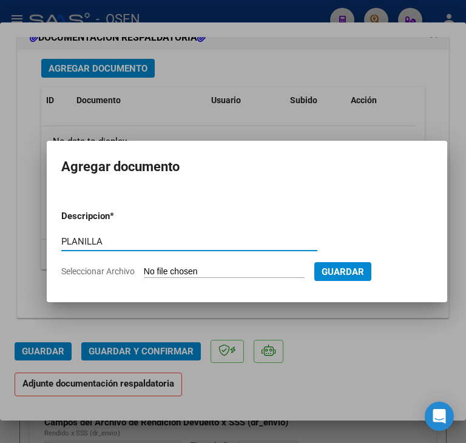
type input "PLANILLA"
click at [144, 266] on input "Seleccionar Archivo" at bounding box center [224, 272] width 161 height 12
type input "C:\fakepath\[PERSON_NAME] [DATE].pdf"
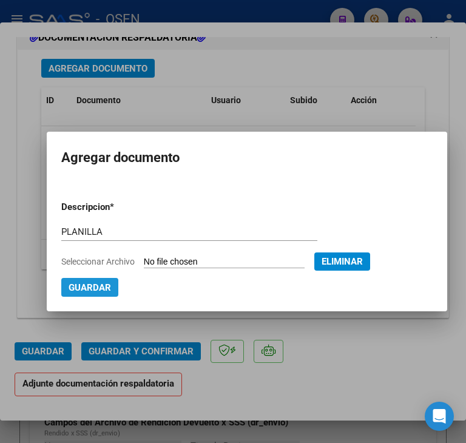
click at [91, 286] on span "Guardar" at bounding box center [90, 287] width 42 height 11
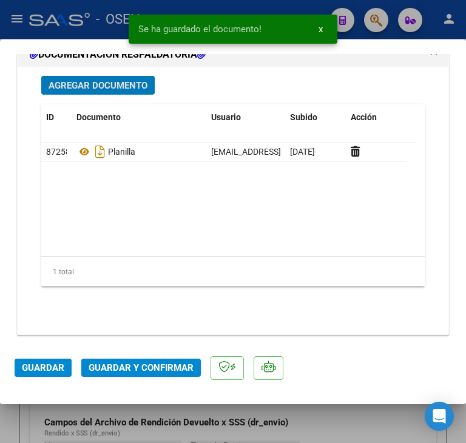
click at [49, 371] on span "Guardar" at bounding box center [43, 367] width 42 height 11
click at [12, 425] on div at bounding box center [233, 221] width 466 height 443
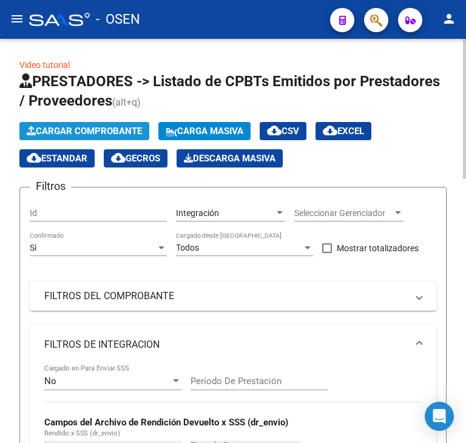
click at [75, 127] on span "Cargar Comprobante" at bounding box center [84, 131] width 115 height 11
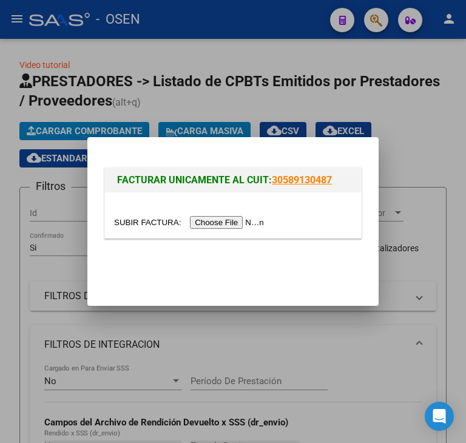
click at [219, 220] on input "file" at bounding box center [190, 222] width 153 height 13
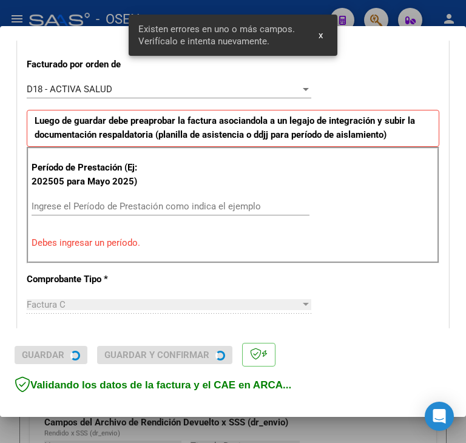
scroll to position [339, 0]
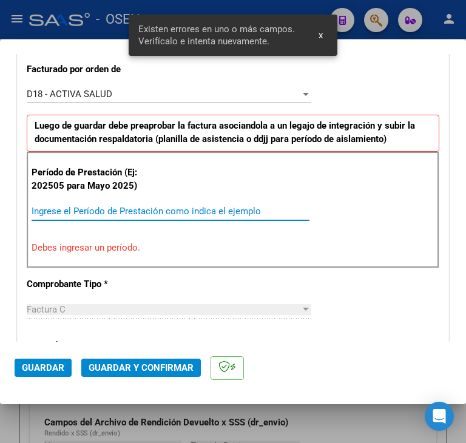
click at [138, 206] on input "Ingrese el Período de Prestación como indica el ejemplo" at bounding box center [171, 211] width 278 height 11
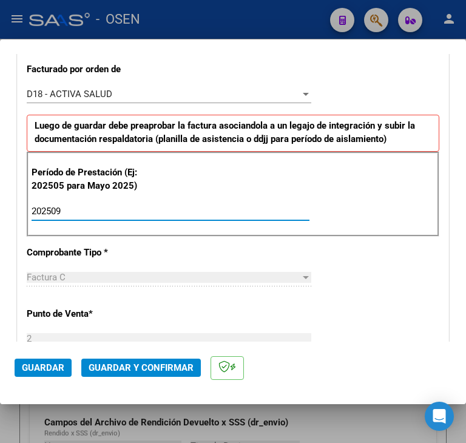
type input "202509"
click at [36, 367] on span "Guardar" at bounding box center [43, 367] width 42 height 11
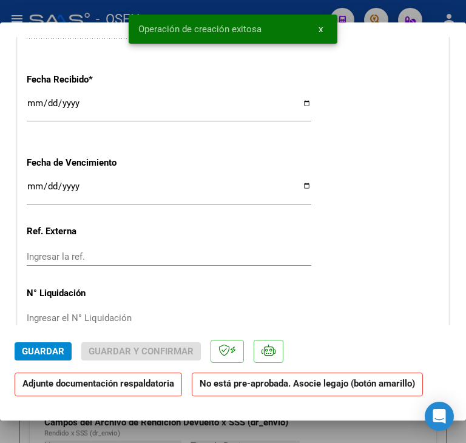
scroll to position [1031, 0]
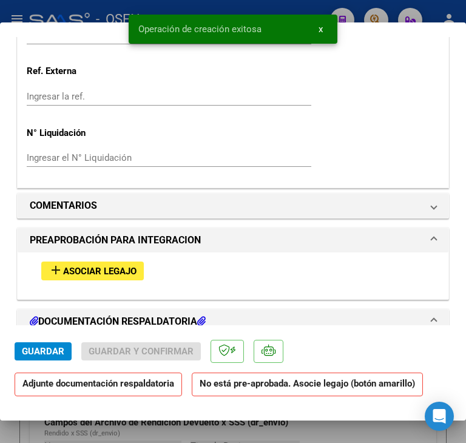
click at [126, 269] on span "Asociar Legajo" at bounding box center [99, 271] width 73 height 11
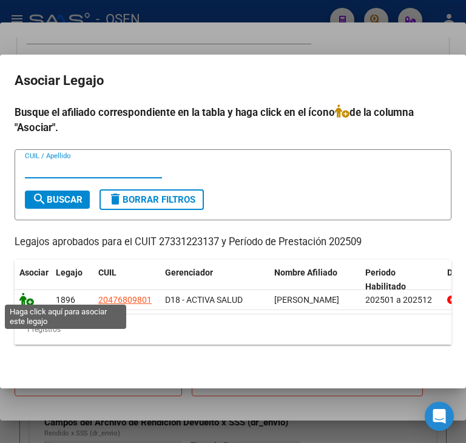
click at [24, 295] on icon at bounding box center [26, 298] width 15 height 13
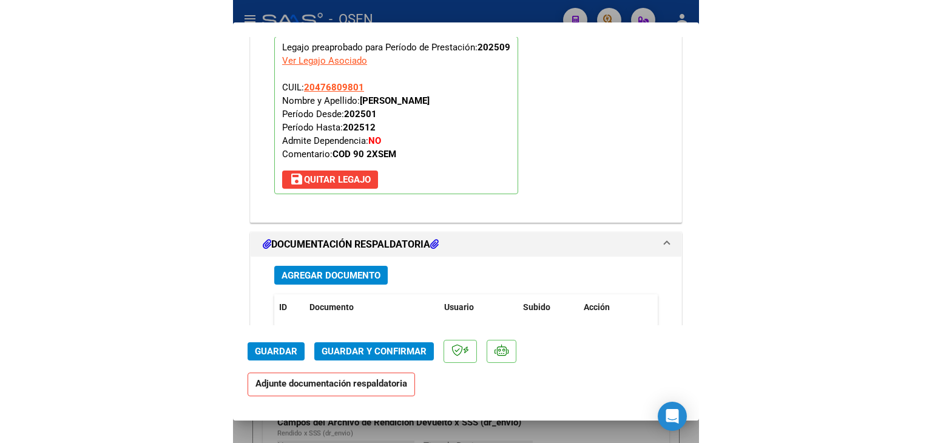
scroll to position [1366, 0]
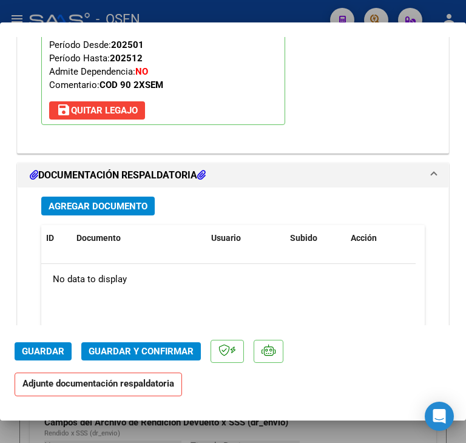
click at [99, 204] on span "Agregar Documento" at bounding box center [98, 206] width 99 height 11
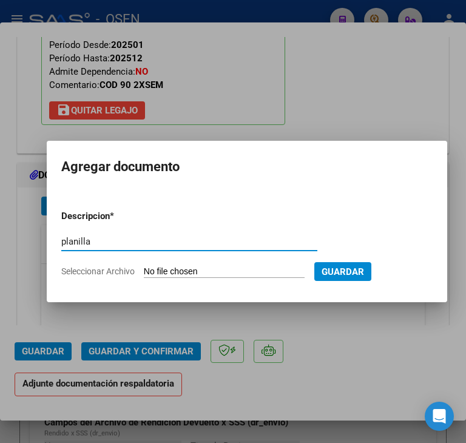
type input "planilla"
click at [144, 266] on input "Seleccionar Archivo" at bounding box center [224, 272] width 161 height 12
type input "C:\fakepath\[PERSON_NAME] [DATE].pdf"
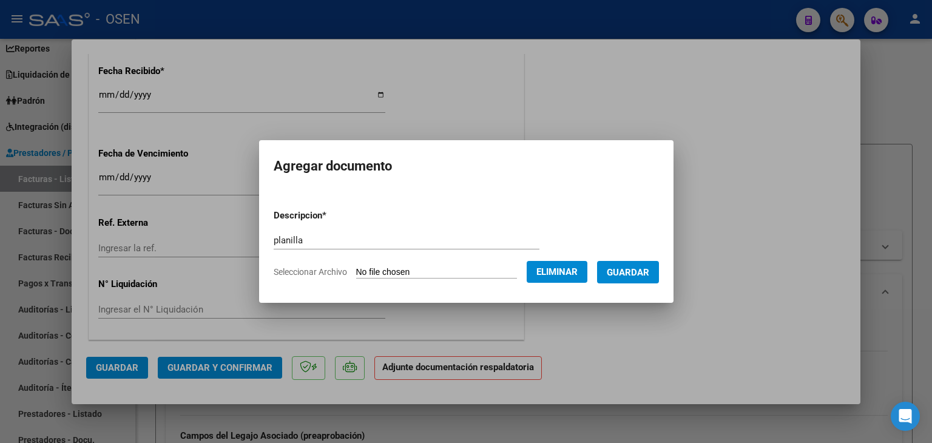
scroll to position [927, 0]
drag, startPoint x: 627, startPoint y: 272, endPoint x: 573, endPoint y: 279, distance: 55.1
click at [627, 272] on span "Guardar" at bounding box center [627, 272] width 42 height 11
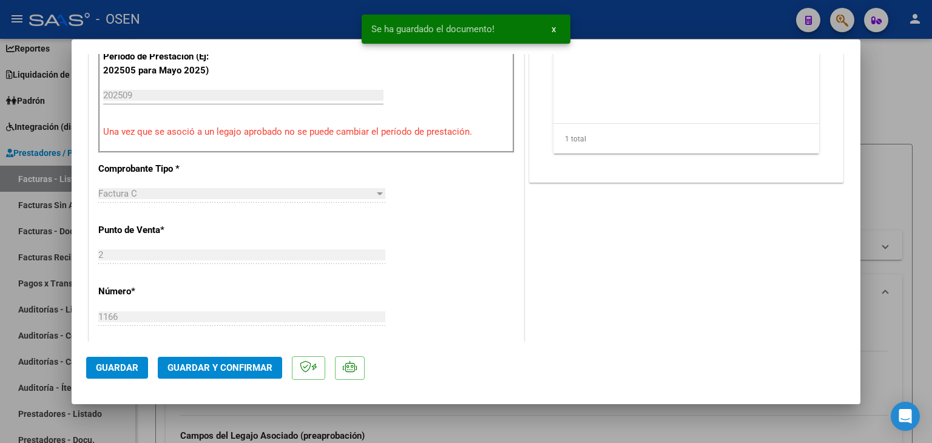
scroll to position [678, 0]
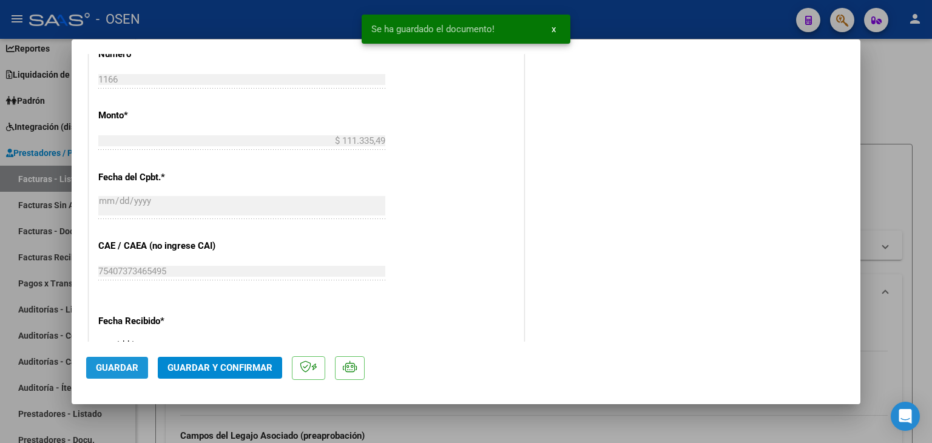
click at [129, 368] on span "Guardar" at bounding box center [117, 367] width 42 height 11
click at [147, 423] on div at bounding box center [466, 221] width 932 height 443
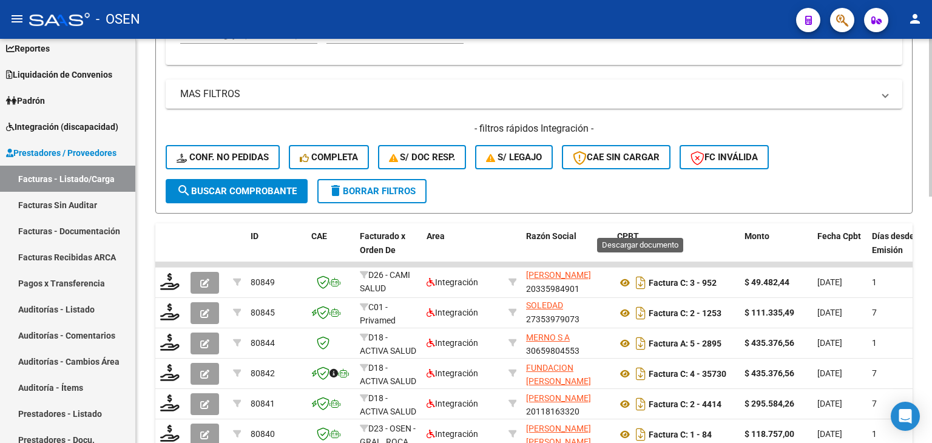
scroll to position [485, 0]
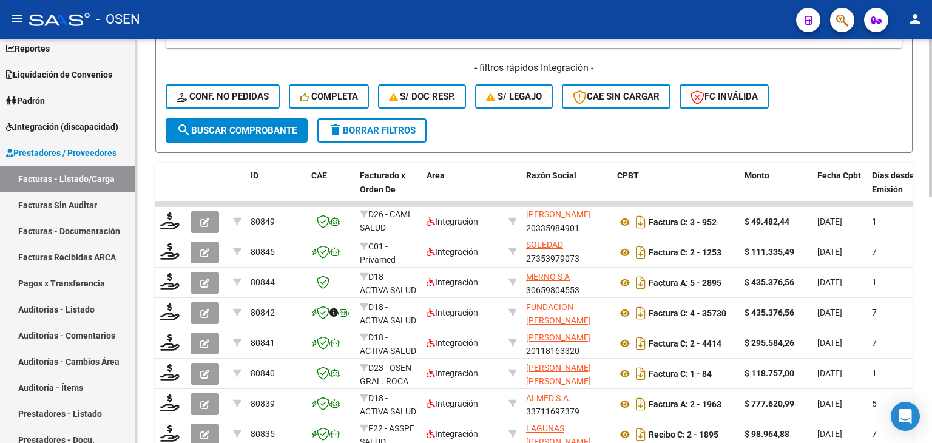
click at [268, 130] on span "search Buscar Comprobante" at bounding box center [236, 130] width 120 height 11
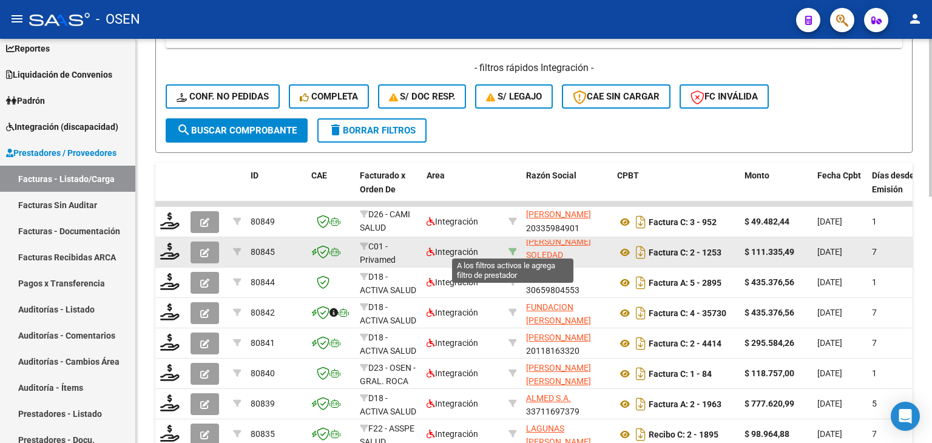
scroll to position [0, 0]
drag, startPoint x: 563, startPoint y: 244, endPoint x: 512, endPoint y: 245, distance: 50.9
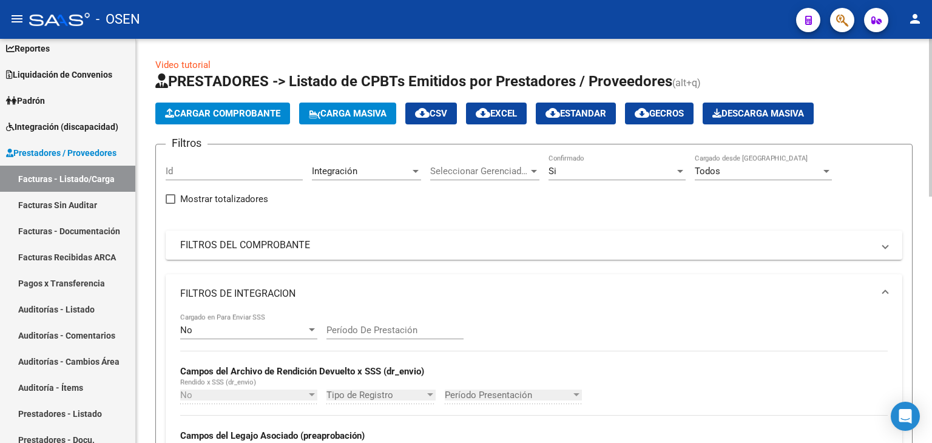
click at [565, 170] on div "Si" at bounding box center [611, 171] width 126 height 11
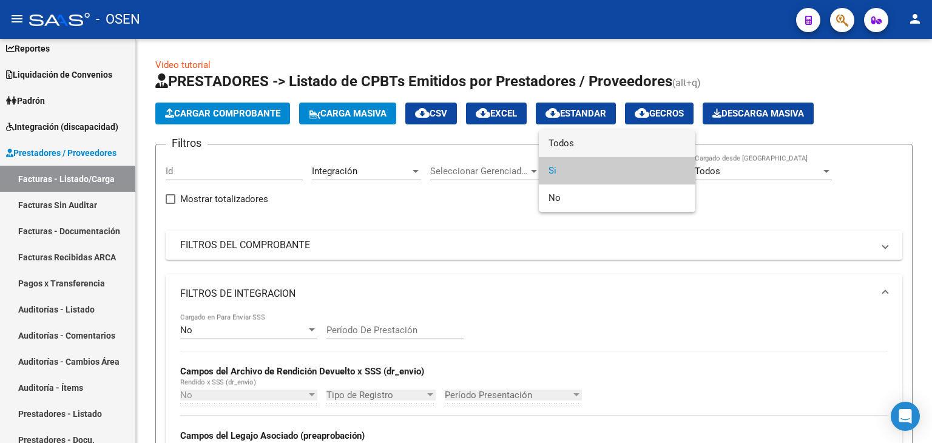
click at [562, 148] on span "Todos" at bounding box center [616, 143] width 137 height 27
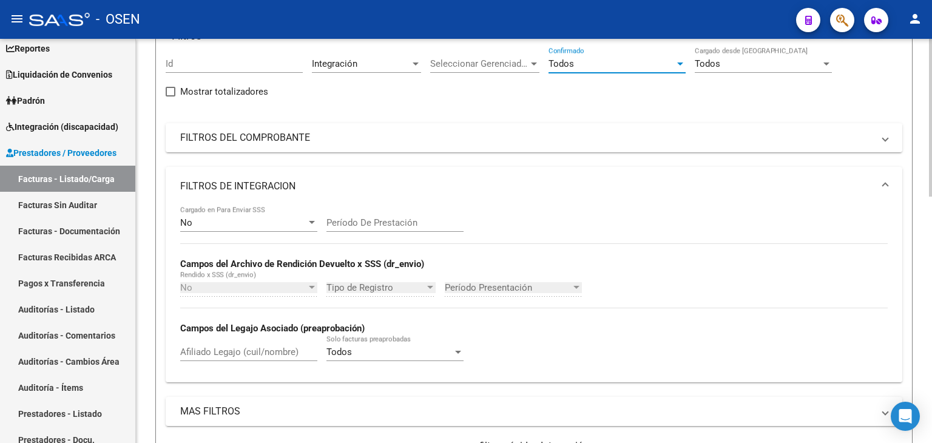
scroll to position [303, 0]
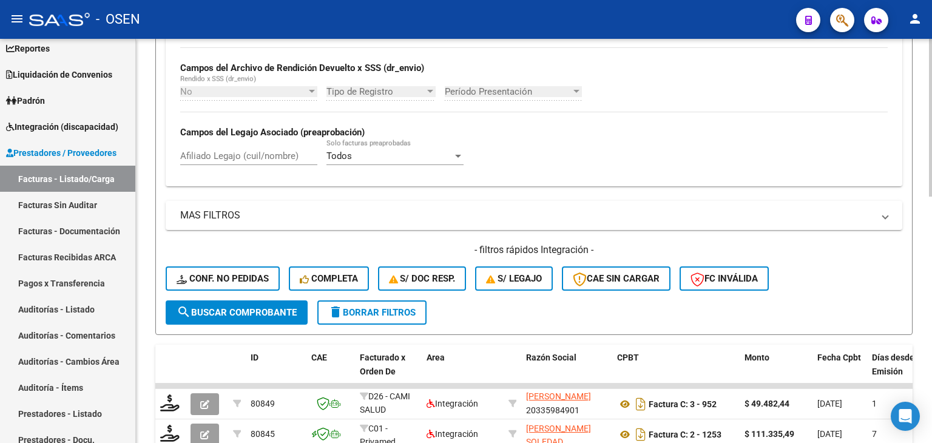
click at [266, 314] on span "search Buscar Comprobante" at bounding box center [236, 312] width 120 height 11
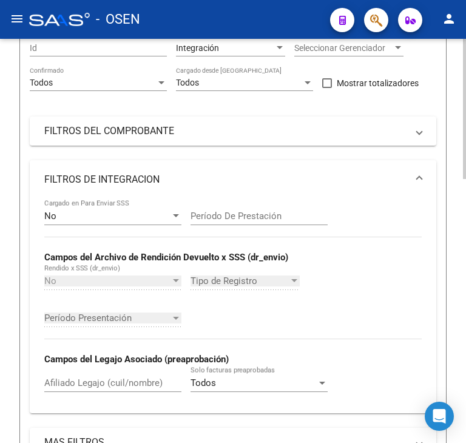
scroll to position [0, 0]
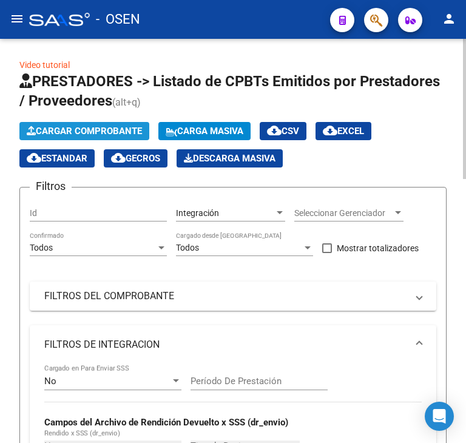
click at [70, 126] on span "Cargar Comprobante" at bounding box center [84, 131] width 115 height 11
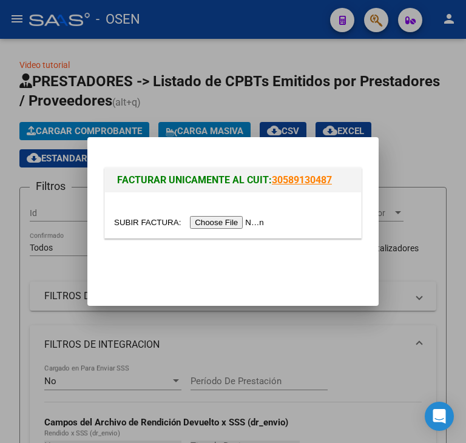
click at [243, 223] on input "file" at bounding box center [190, 222] width 153 height 13
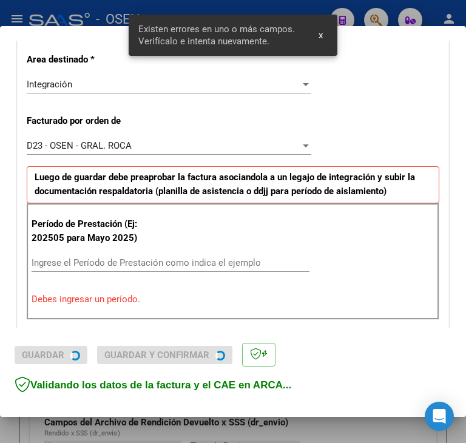
scroll to position [316, 0]
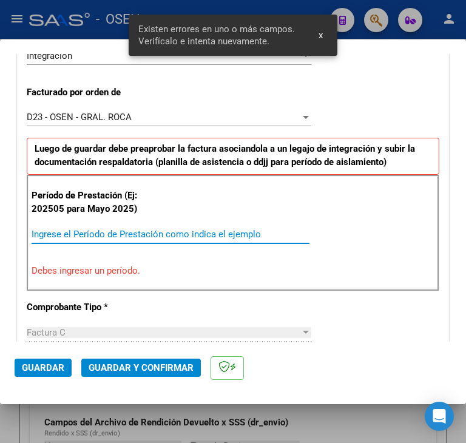
click at [99, 233] on input "Ingrese el Período de Prestación como indica el ejemplo" at bounding box center [171, 234] width 278 height 11
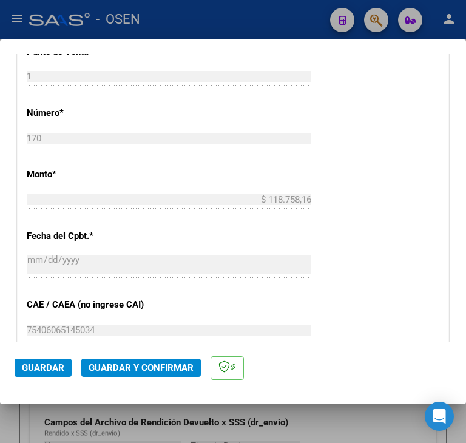
scroll to position [680, 0]
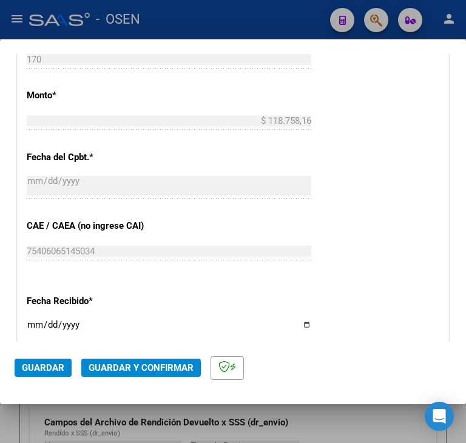
type input "202509"
click at [52, 369] on span "Guardar" at bounding box center [43, 367] width 42 height 11
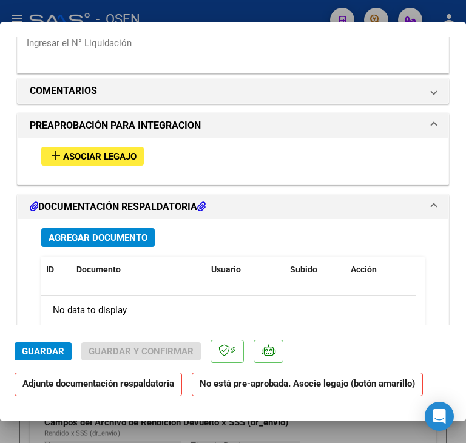
scroll to position [1152, 0]
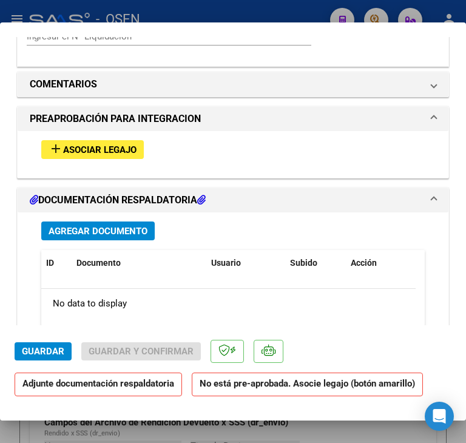
click at [106, 149] on span "Asociar Legajo" at bounding box center [99, 149] width 73 height 11
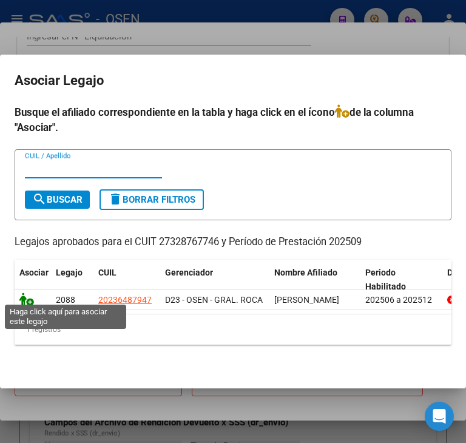
click at [25, 295] on icon at bounding box center [26, 298] width 15 height 13
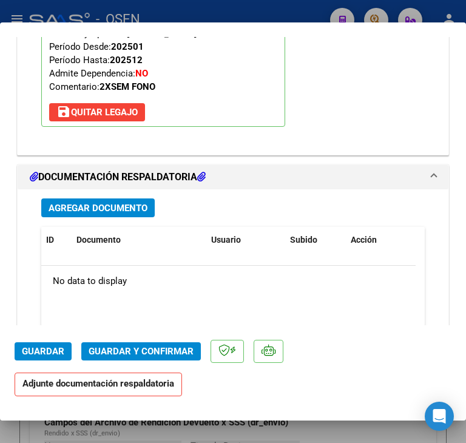
scroll to position [1366, 0]
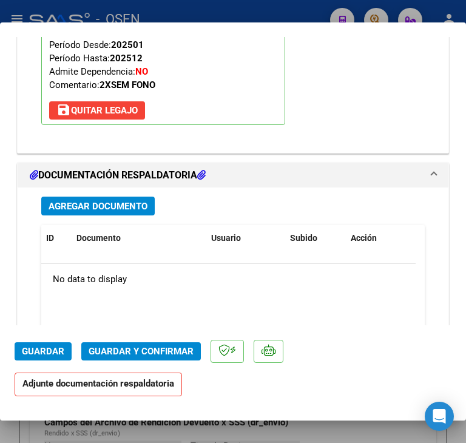
click at [65, 206] on span "Agregar Documento" at bounding box center [98, 206] width 99 height 11
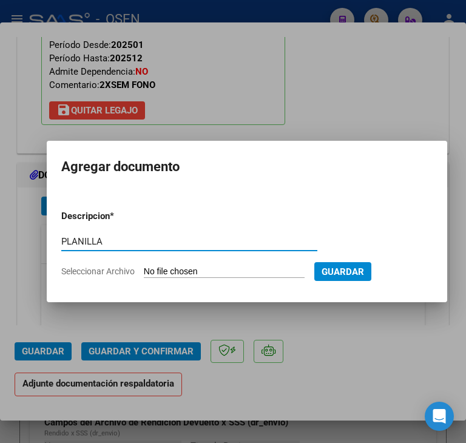
type input "PLANILLA"
click at [144, 266] on input "Seleccionar Archivo" at bounding box center [224, 272] width 161 height 12
type input "C:\fakepath\[PERSON_NAME].pdf"
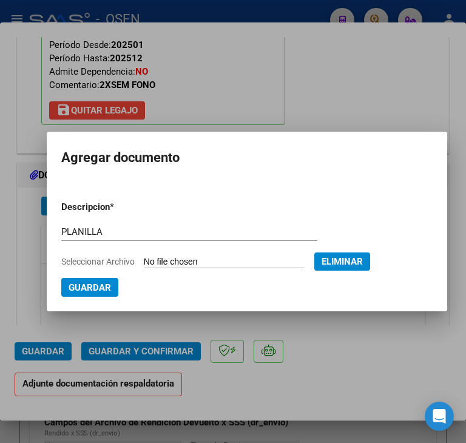
click at [98, 289] on span "Guardar" at bounding box center [90, 287] width 42 height 11
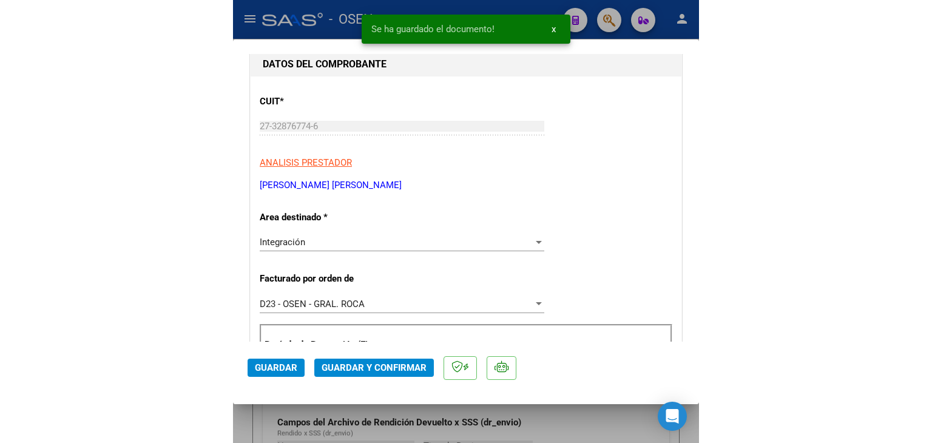
scroll to position [335, 0]
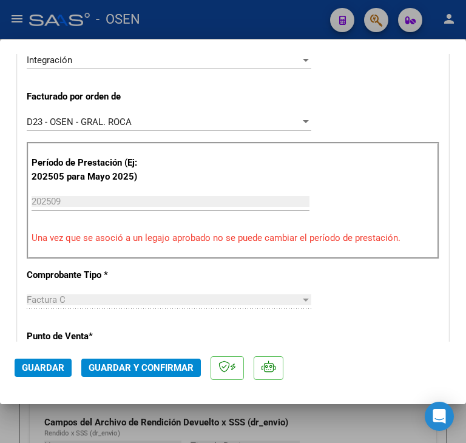
click at [42, 363] on span "Guardar" at bounding box center [43, 367] width 42 height 11
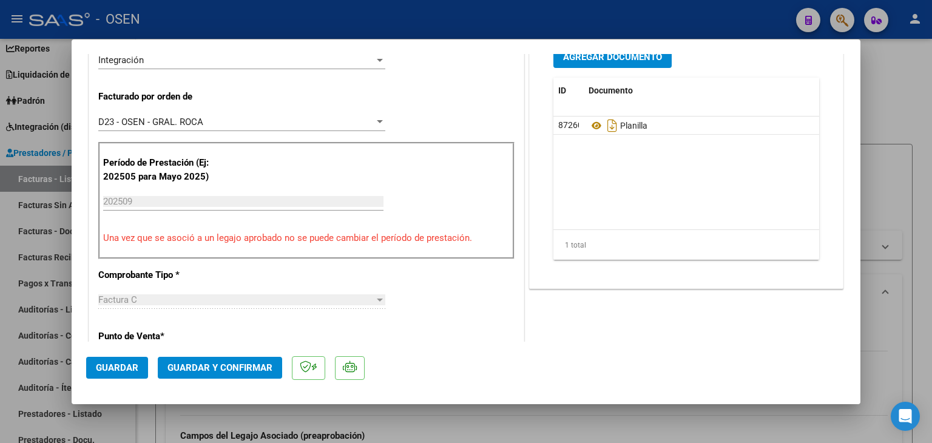
click at [132, 368] on span "Guardar" at bounding box center [117, 367] width 42 height 11
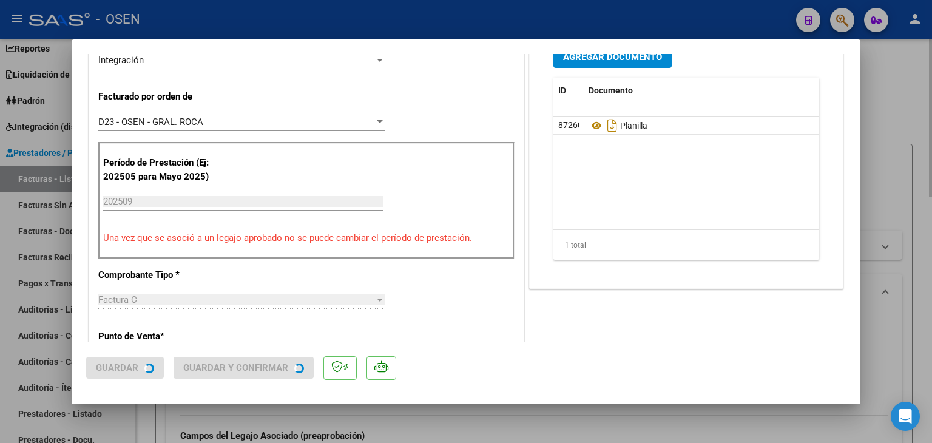
click at [149, 414] on div at bounding box center [466, 221] width 932 height 443
type input "$ 0,00"
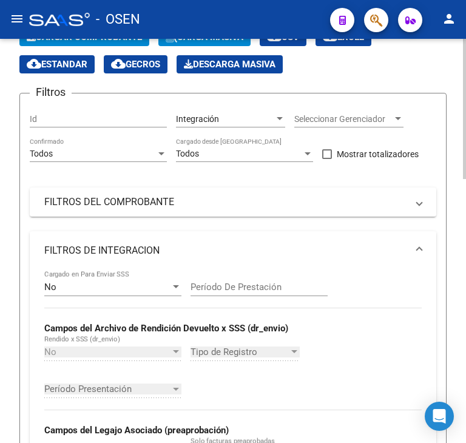
scroll to position [28, 0]
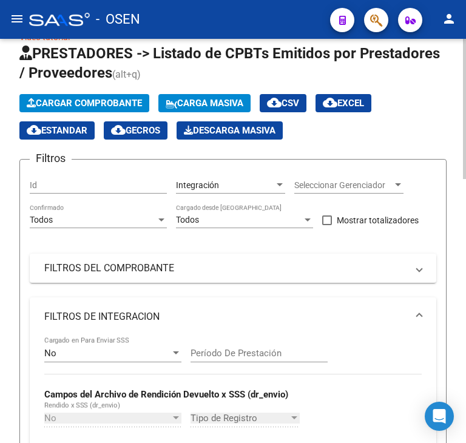
click at [99, 102] on span "Cargar Comprobante" at bounding box center [84, 103] width 115 height 11
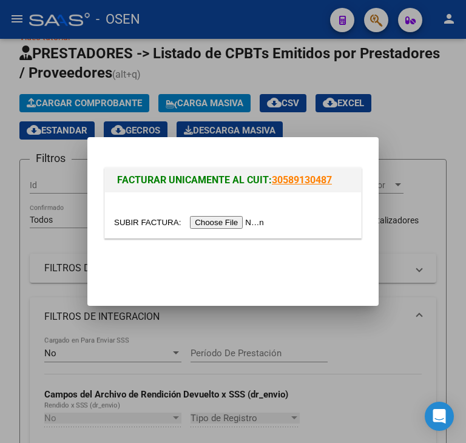
click at [214, 221] on input "file" at bounding box center [190, 222] width 153 height 13
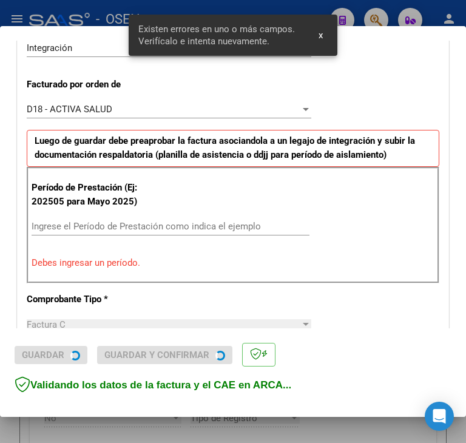
scroll to position [316, 0]
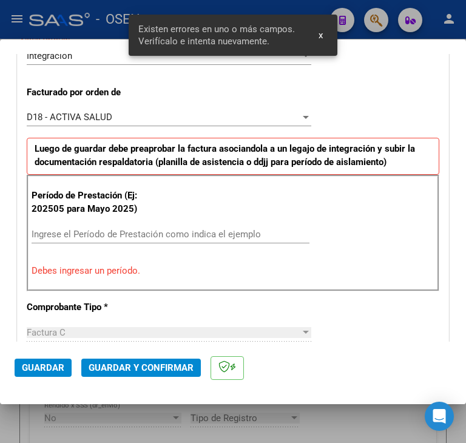
click at [113, 237] on input "Ingrese el Período de Prestación como indica el ejemplo" at bounding box center [171, 234] width 278 height 11
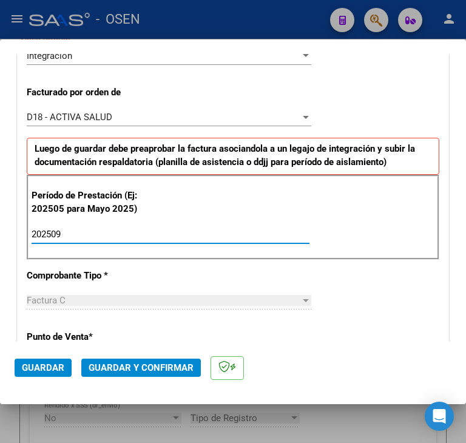
type input "202509"
click at [36, 363] on span "Guardar" at bounding box center [43, 367] width 42 height 11
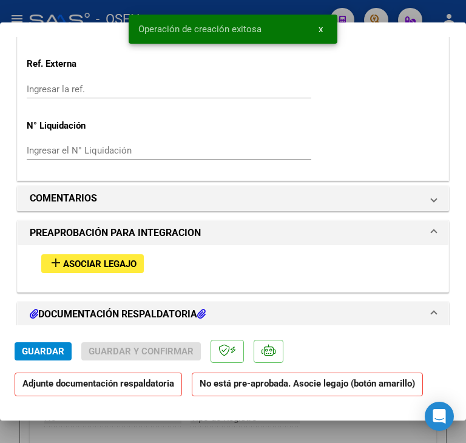
scroll to position [1152, 0]
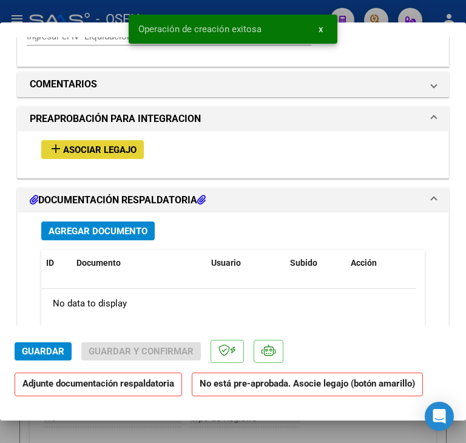
click at [113, 154] on button "add Asociar Legajo" at bounding box center [92, 149] width 102 height 19
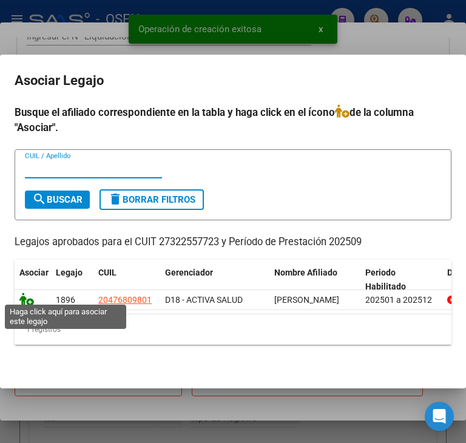
click at [25, 297] on icon at bounding box center [26, 298] width 15 height 13
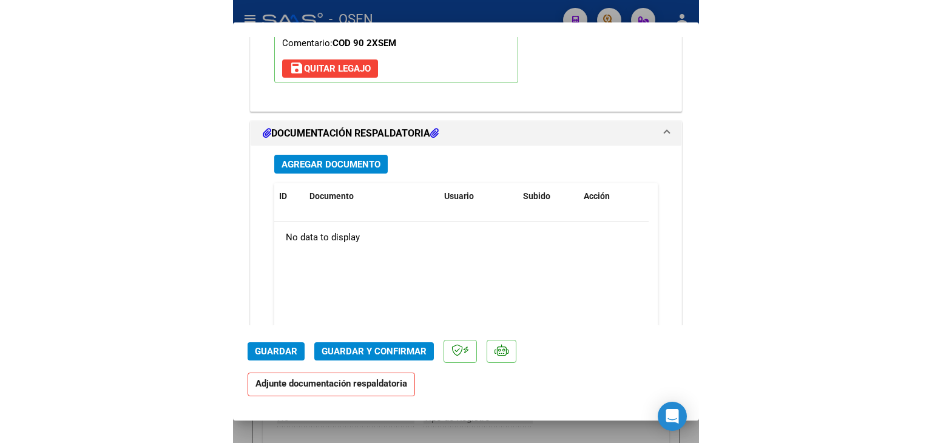
scroll to position [1503, 0]
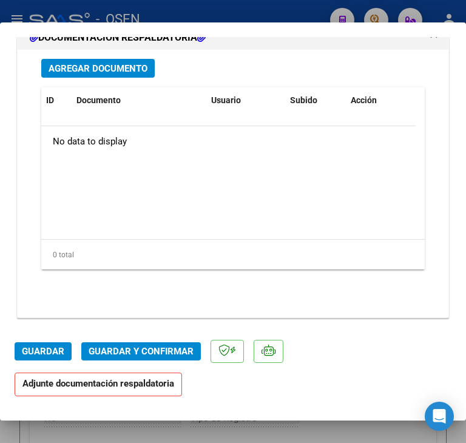
click at [124, 72] on button "Agregar Documento" at bounding box center [97, 68] width 113 height 19
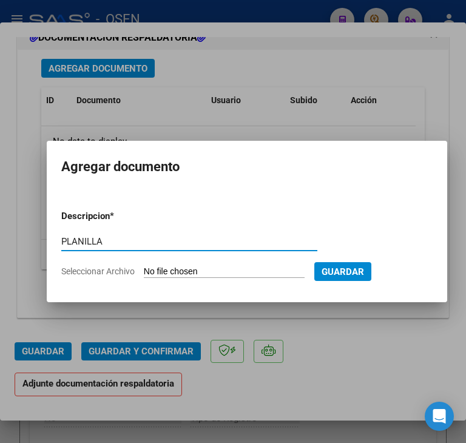
type input "PLANILLA"
click at [144, 266] on input "Seleccionar Archivo" at bounding box center [224, 272] width 161 height 12
type input "C:\fakepath\[PERSON_NAME] a9.pdf"
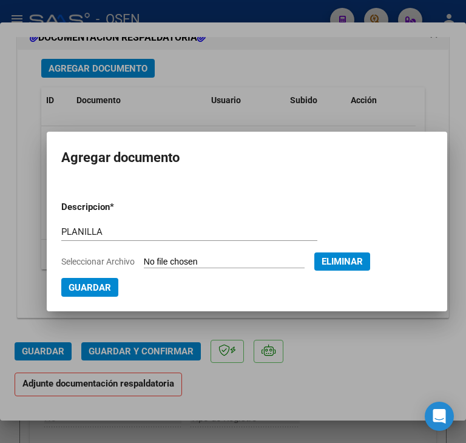
click at [89, 286] on span "Guardar" at bounding box center [90, 287] width 42 height 11
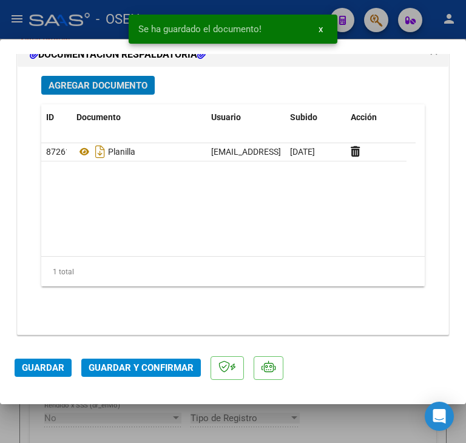
click at [22, 364] on span "Guardar" at bounding box center [43, 367] width 42 height 11
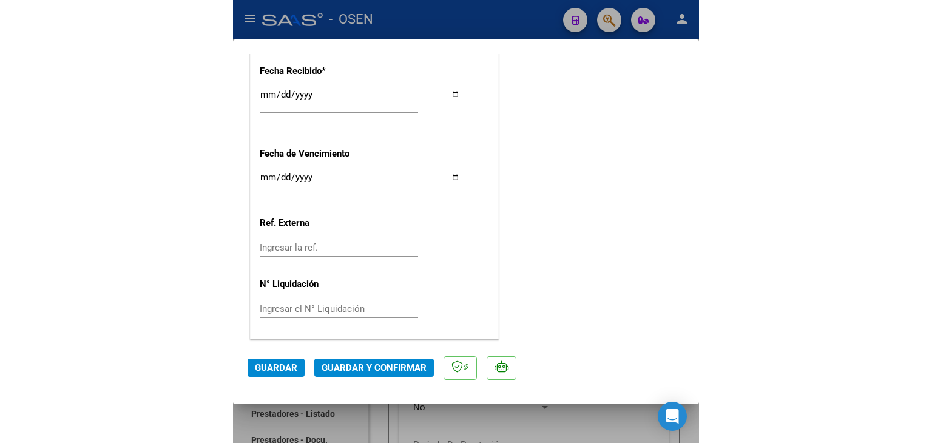
scroll to position [27, 0]
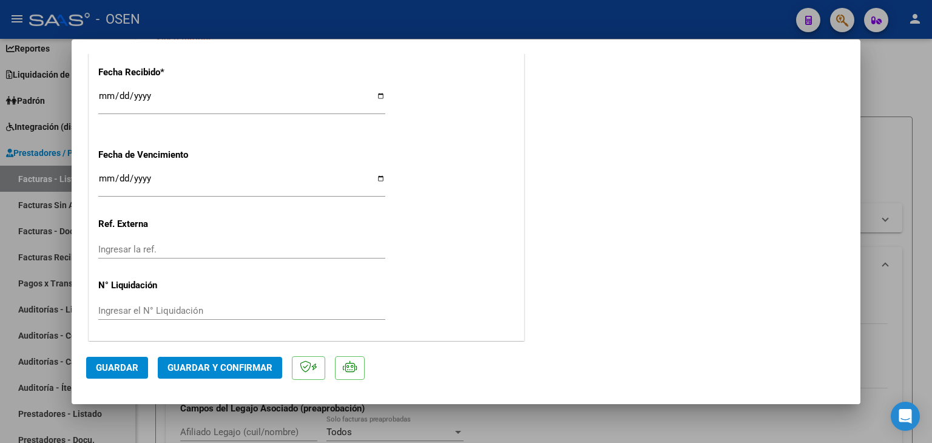
click at [121, 367] on span "Guardar" at bounding box center [117, 367] width 42 height 11
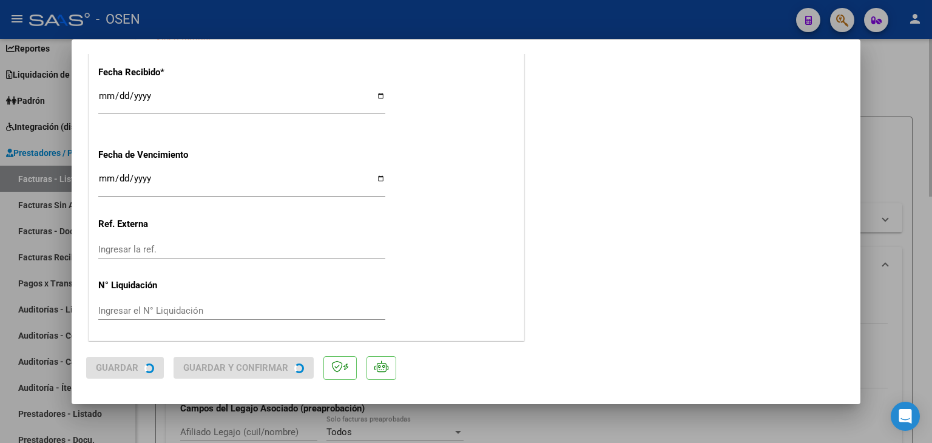
click at [153, 411] on div at bounding box center [466, 221] width 932 height 443
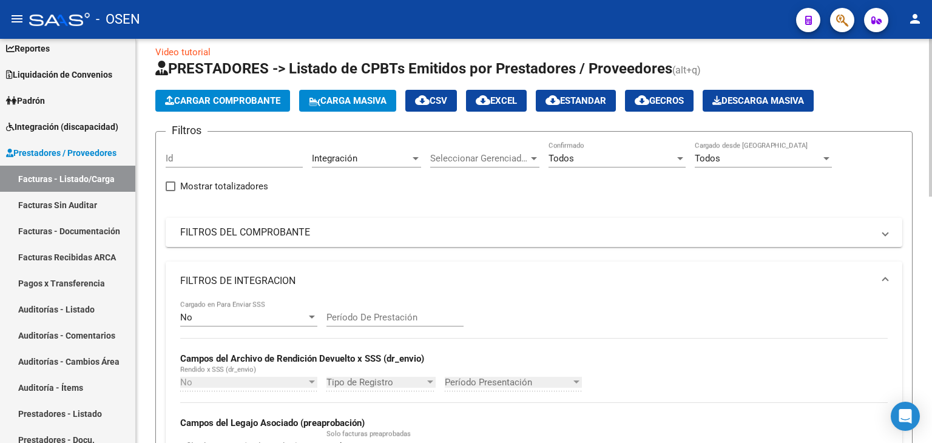
scroll to position [0, 0]
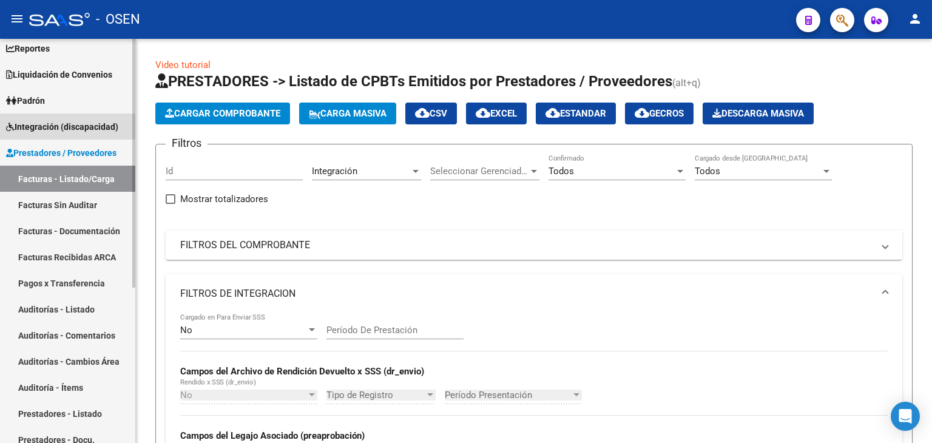
click at [39, 123] on span "Integración (discapacidad)" at bounding box center [62, 126] width 112 height 13
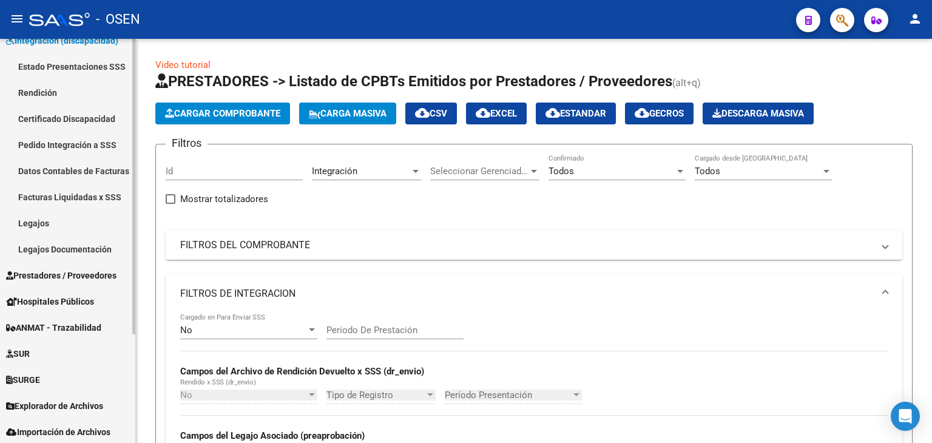
scroll to position [149, 0]
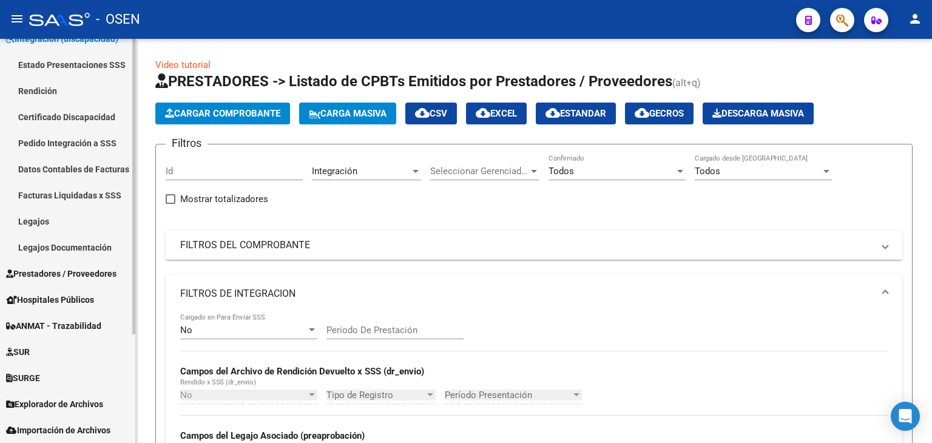
click at [53, 272] on span "Prestadores / Proveedores" at bounding box center [61, 273] width 110 height 13
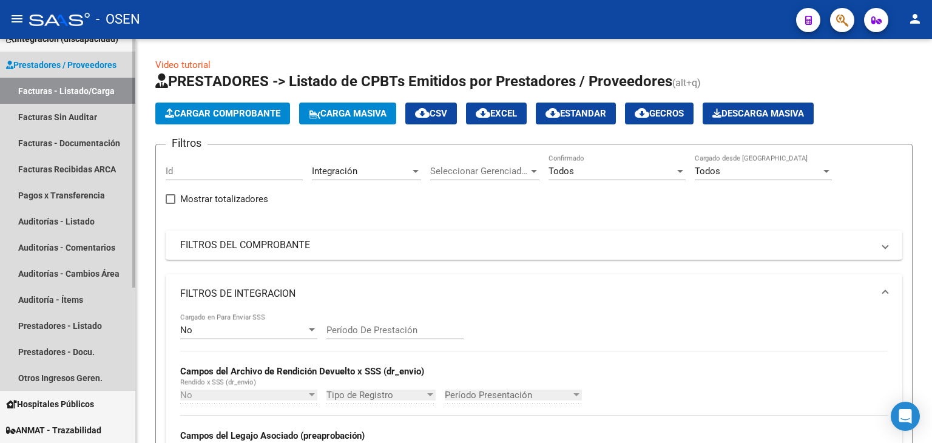
click at [78, 66] on span "Prestadores / Proveedores" at bounding box center [61, 64] width 110 height 13
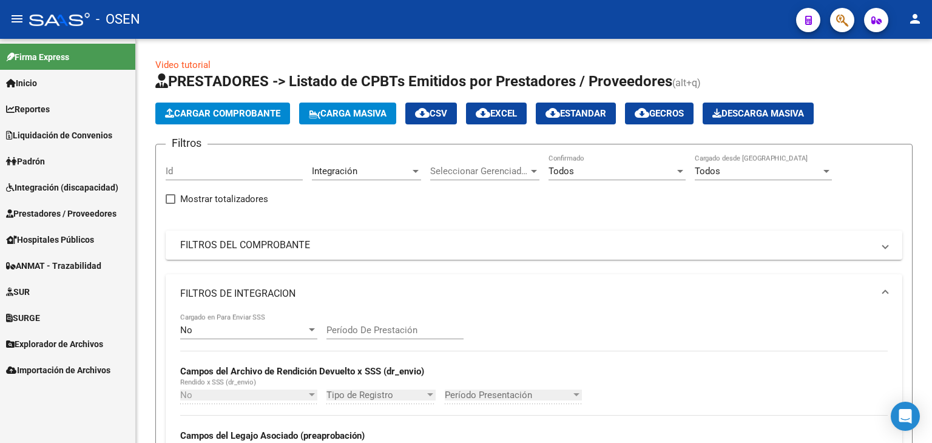
scroll to position [0, 0]
click at [68, 284] on link "SUR" at bounding box center [67, 291] width 135 height 26
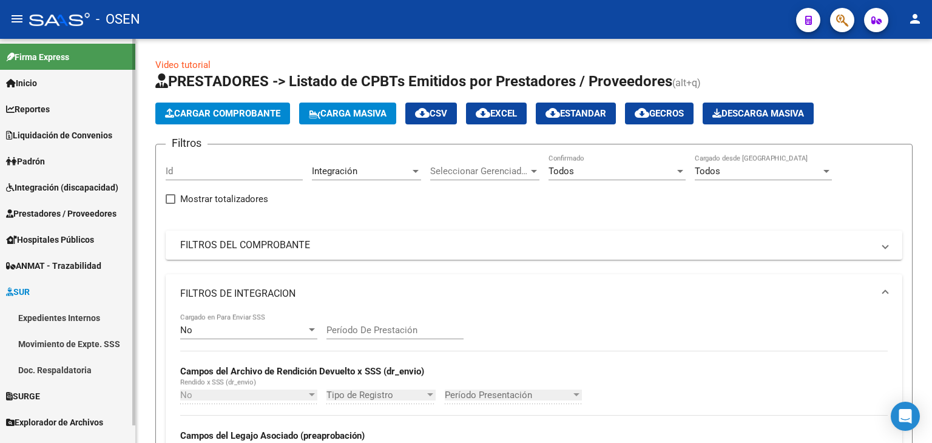
click at [73, 314] on link "Expedientes Internos" at bounding box center [67, 317] width 135 height 26
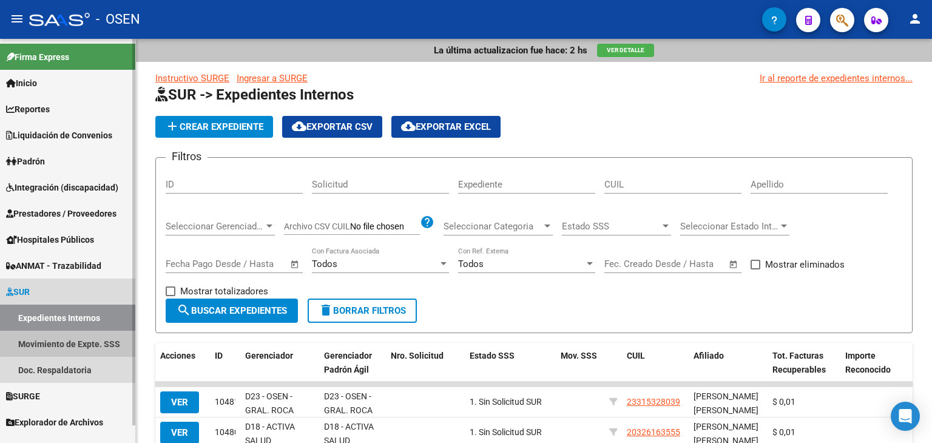
click at [72, 343] on link "Movimiento de Expte. SSS" at bounding box center [67, 344] width 135 height 26
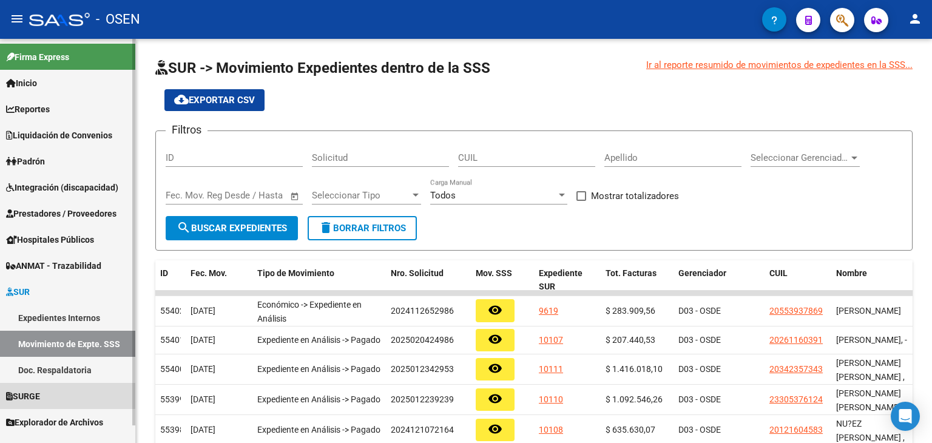
click at [52, 391] on link "SURGE" at bounding box center [67, 396] width 135 height 26
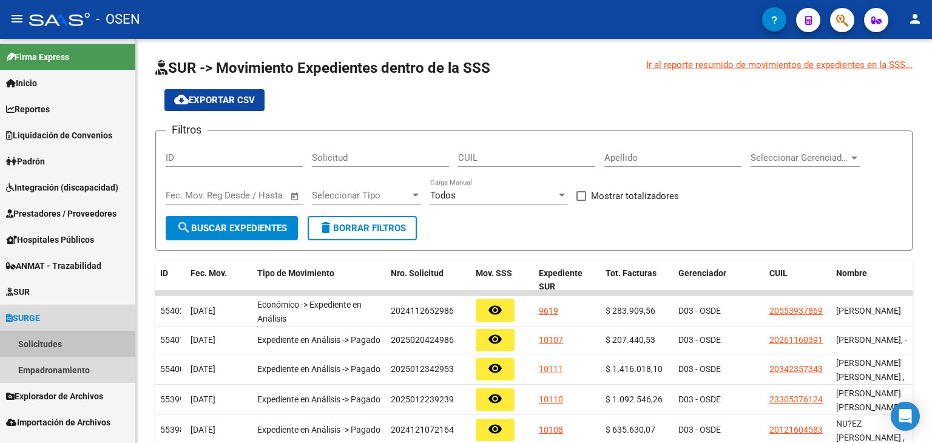
click at [26, 337] on link "Solicitudes" at bounding box center [67, 344] width 135 height 26
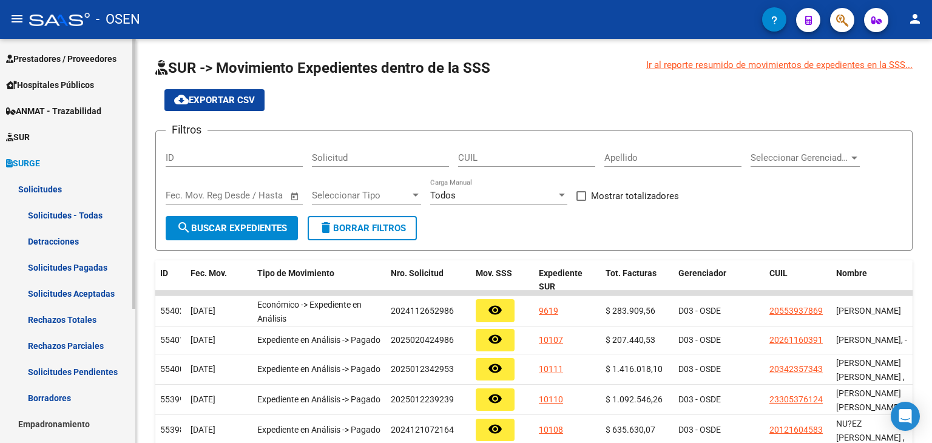
scroll to position [182, 0]
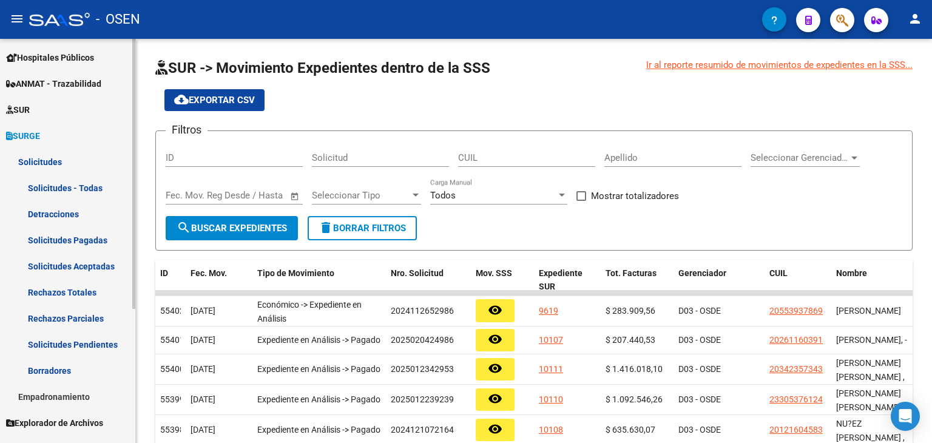
click at [87, 240] on link "Solicitudes Pagadas" at bounding box center [67, 240] width 135 height 26
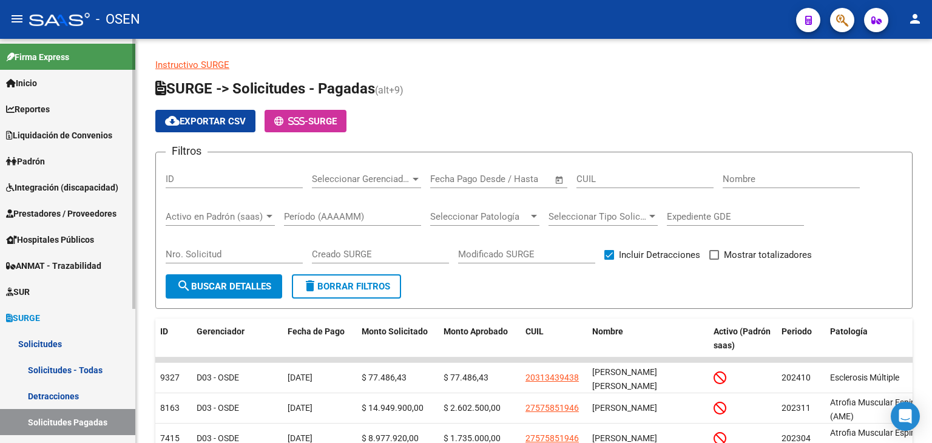
click at [62, 90] on link "Inicio" at bounding box center [67, 83] width 135 height 26
